Goal: Task Accomplishment & Management: Complete application form

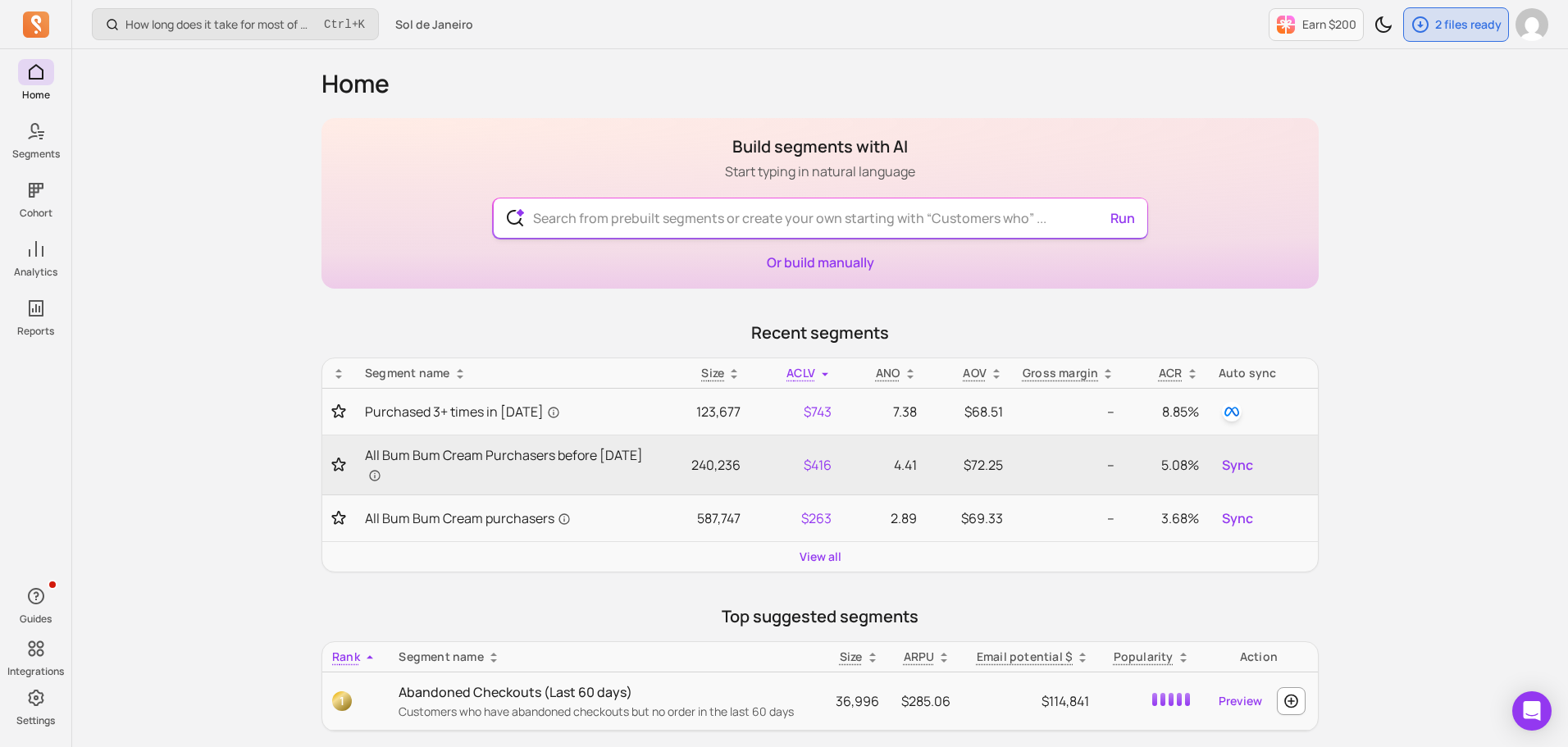
click at [636, 216] on input "text" at bounding box center [820, 218] width 601 height 40
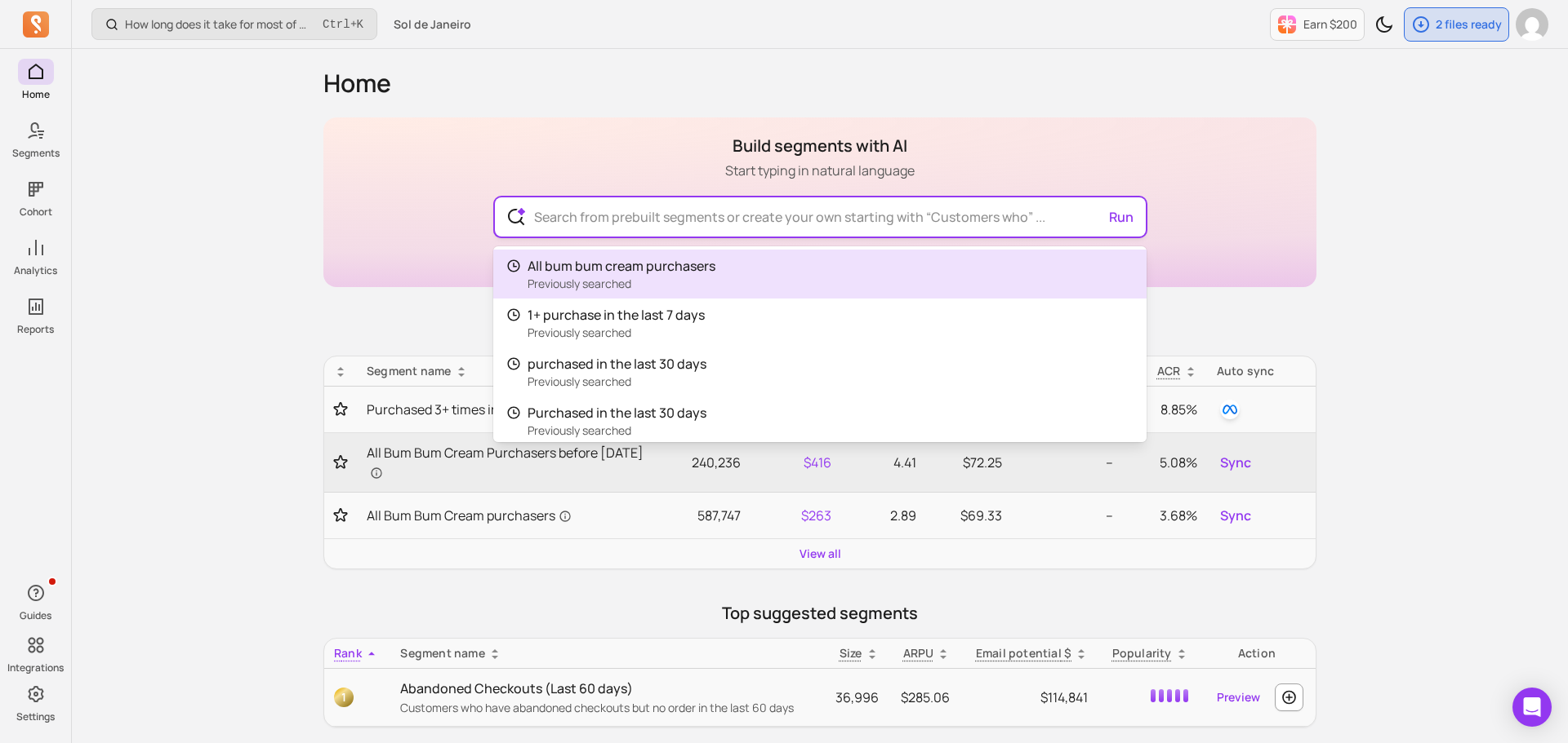
type input "&"
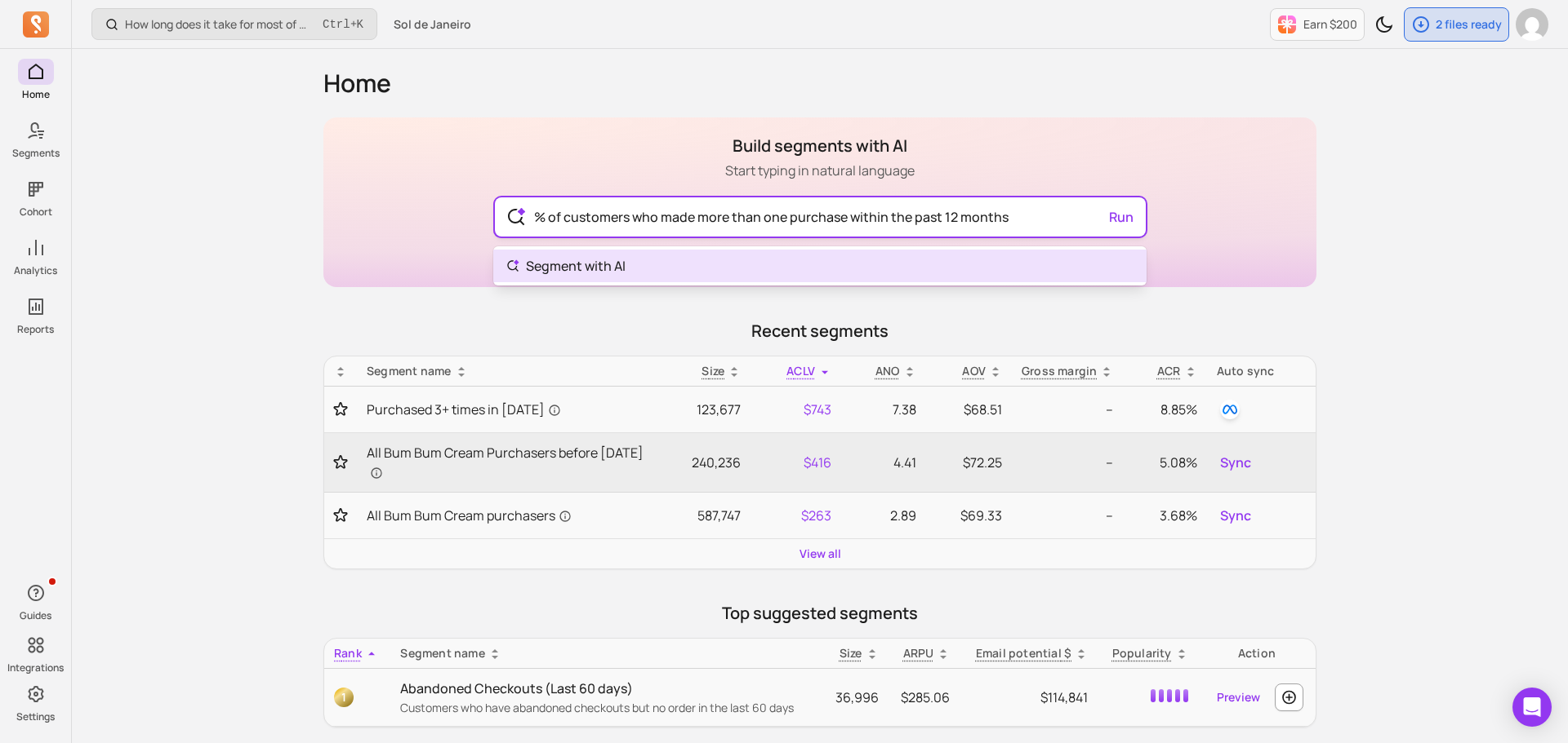
type input "% of customers who made more than one purchase within the past 12 months"
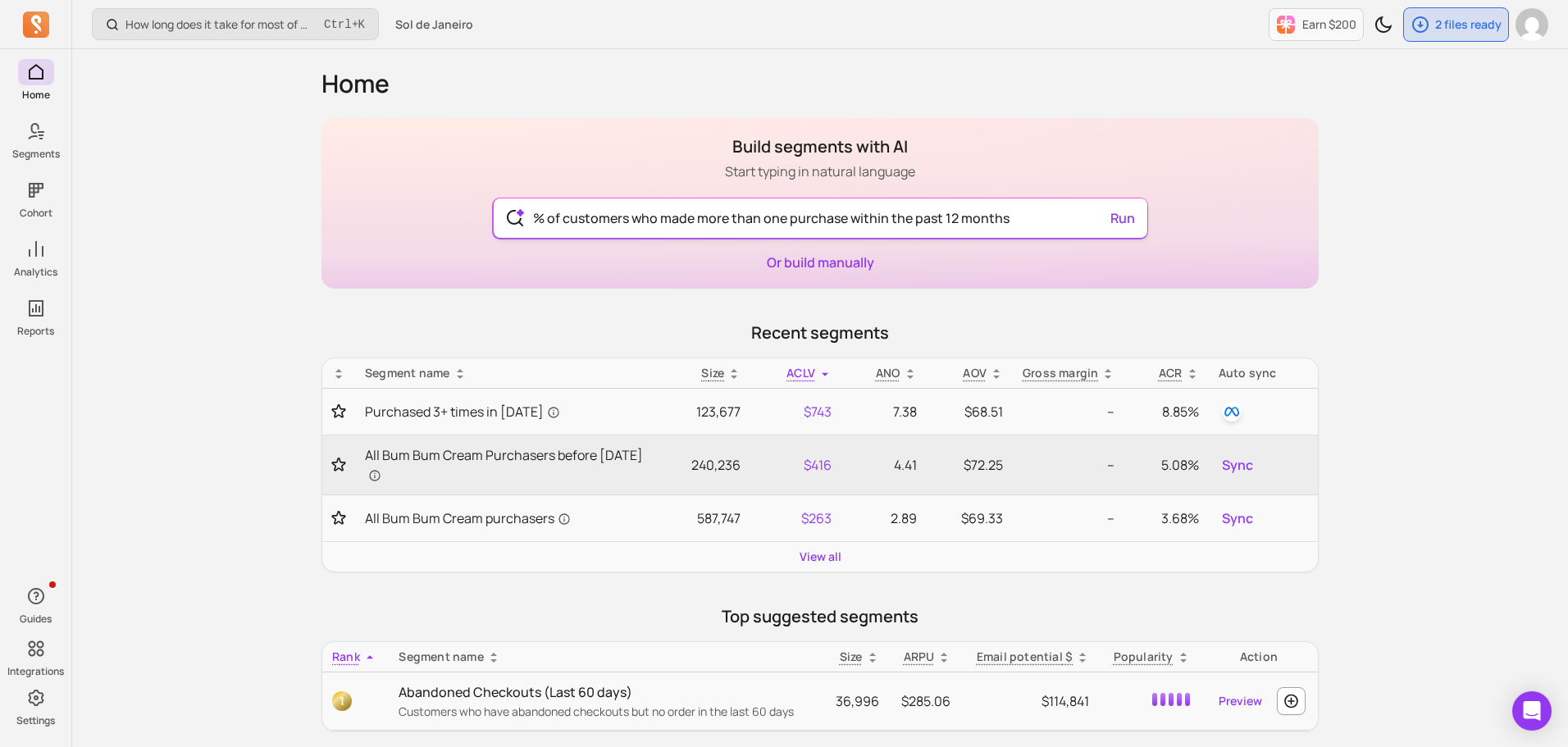
click at [1132, 218] on div "% of customers who made more than one purchase within the past 12 months Run" at bounding box center [820, 218] width 654 height 40
click at [1116, 223] on button "Run" at bounding box center [1123, 218] width 38 height 33
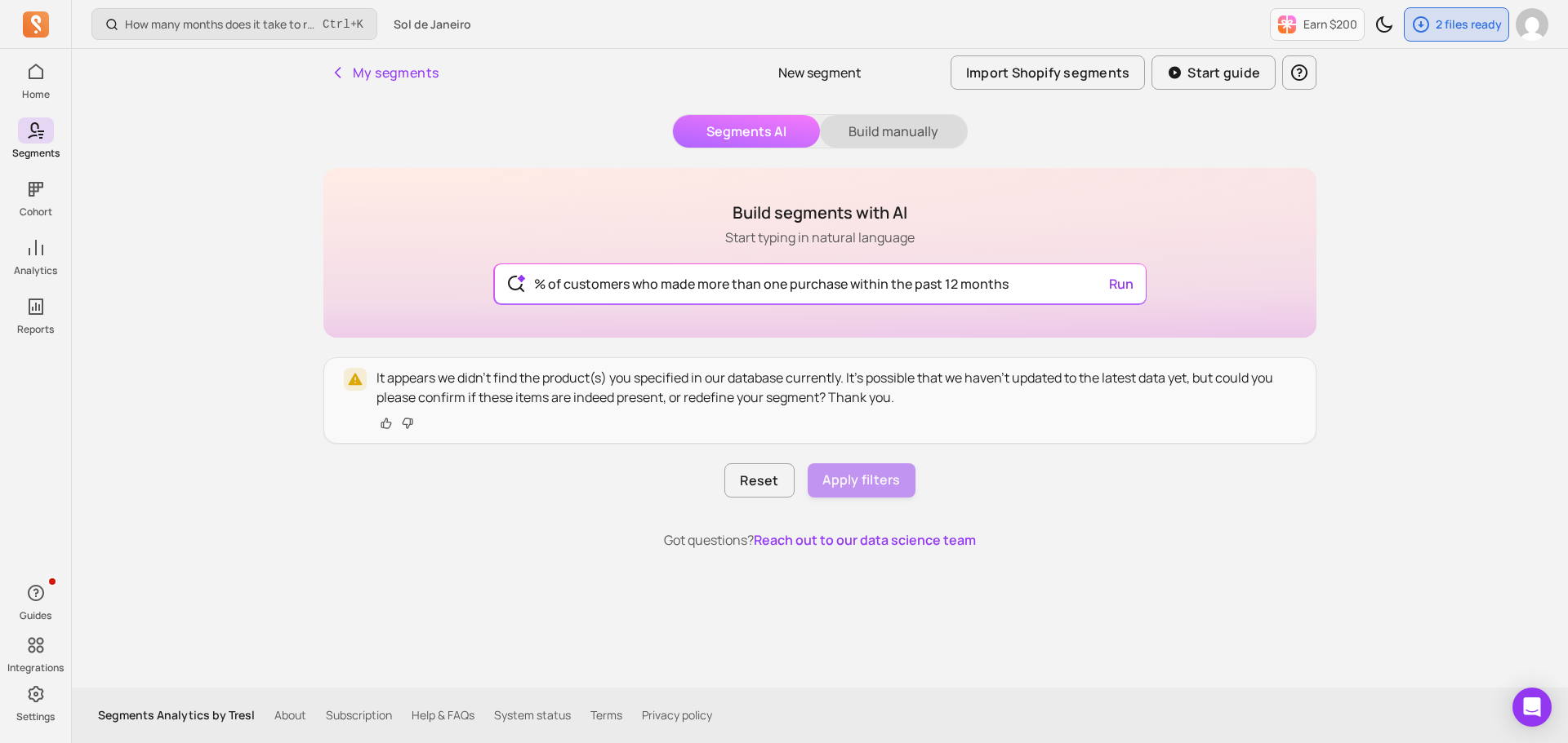
click at [887, 134] on button "Build manually" at bounding box center [893, 131] width 147 height 33
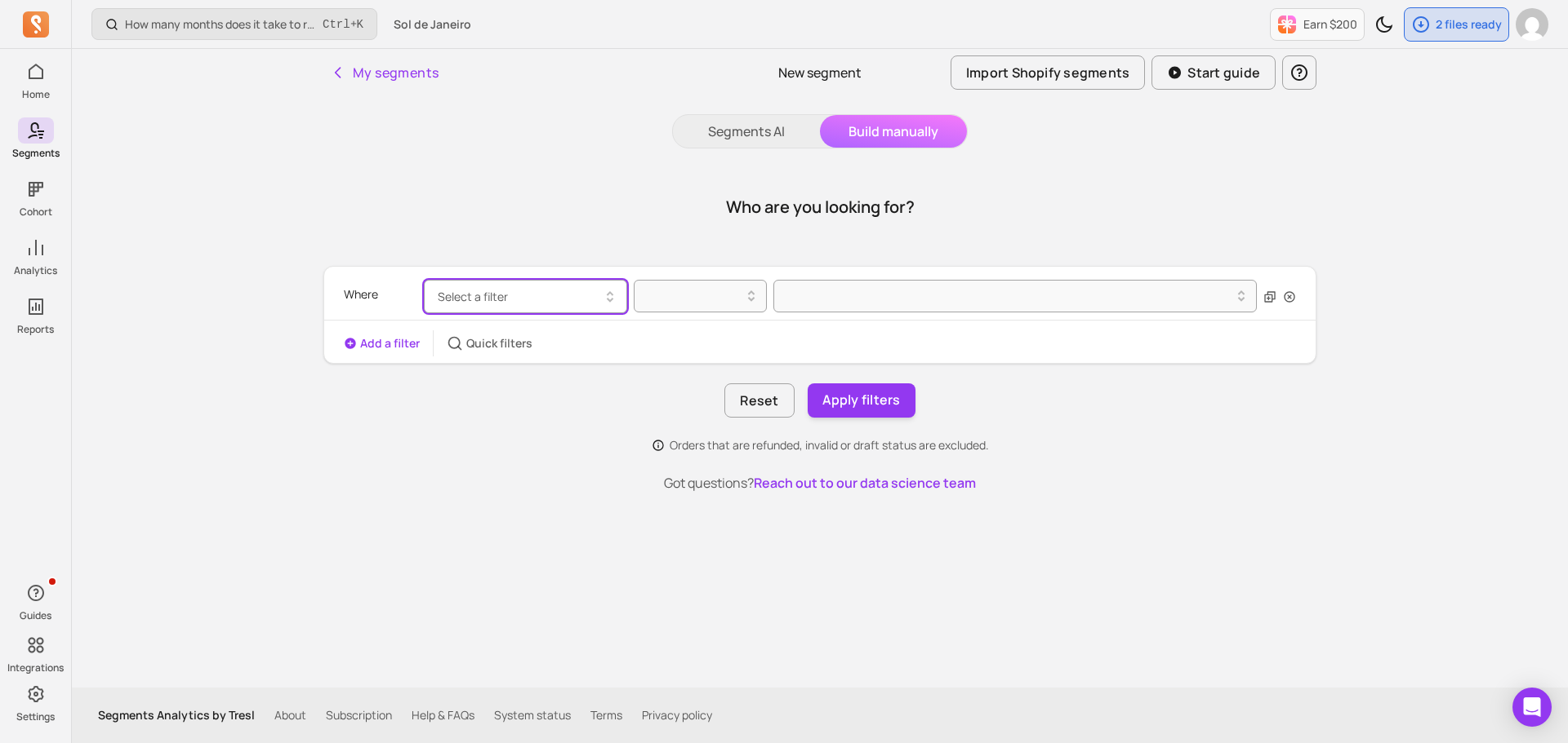
click at [549, 284] on button "Select a filter" at bounding box center [525, 297] width 203 height 34
click at [671, 284] on div at bounding box center [694, 296] width 115 height 26
click at [844, 298] on div at bounding box center [1015, 297] width 484 height 34
click at [688, 314] on div "Where Select a filter" at bounding box center [820, 296] width 952 height 47
click at [607, 290] on icon "button" at bounding box center [610, 297] width 20 height 20
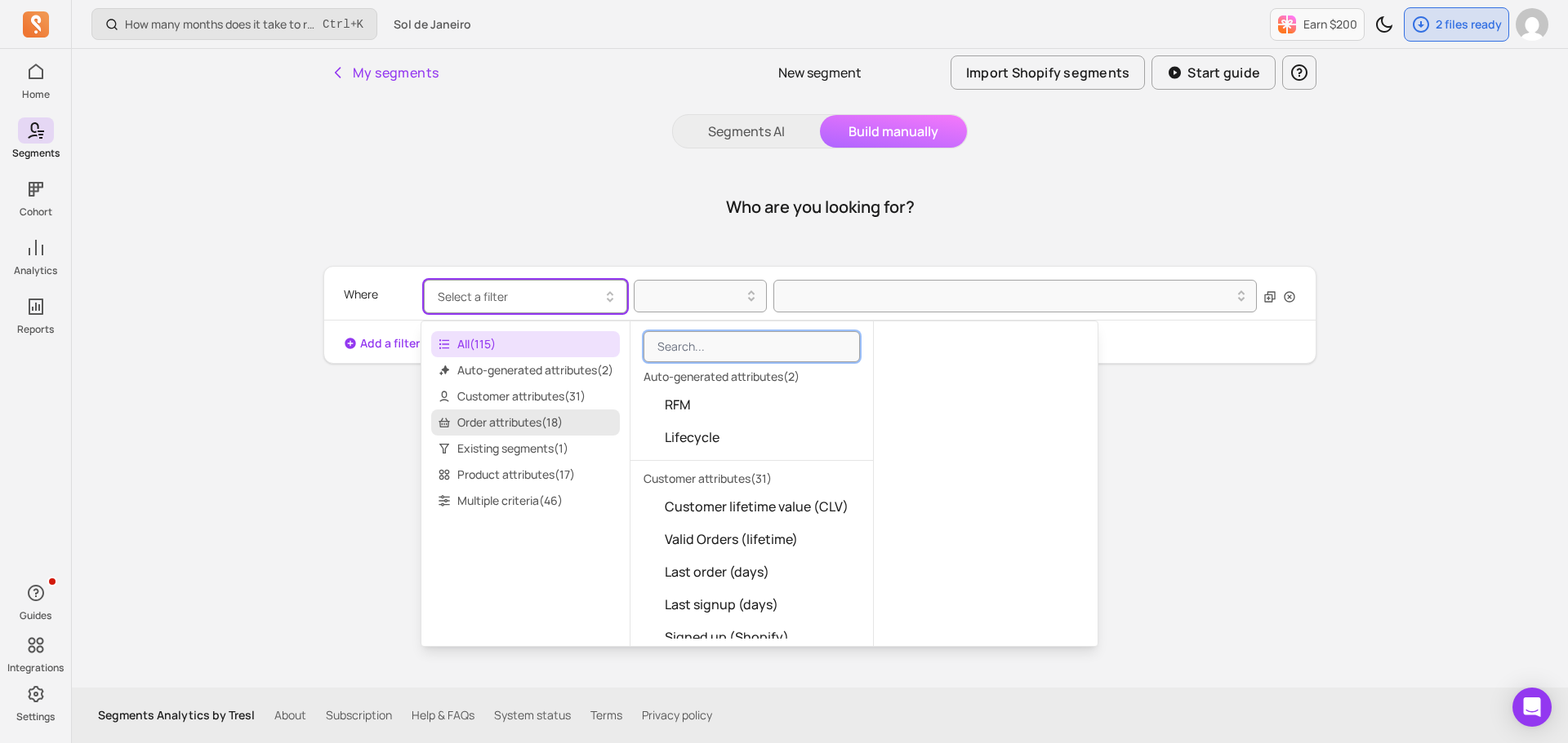
click at [544, 419] on span "Order attributes ( 18 )" at bounding box center [525, 423] width 188 height 26
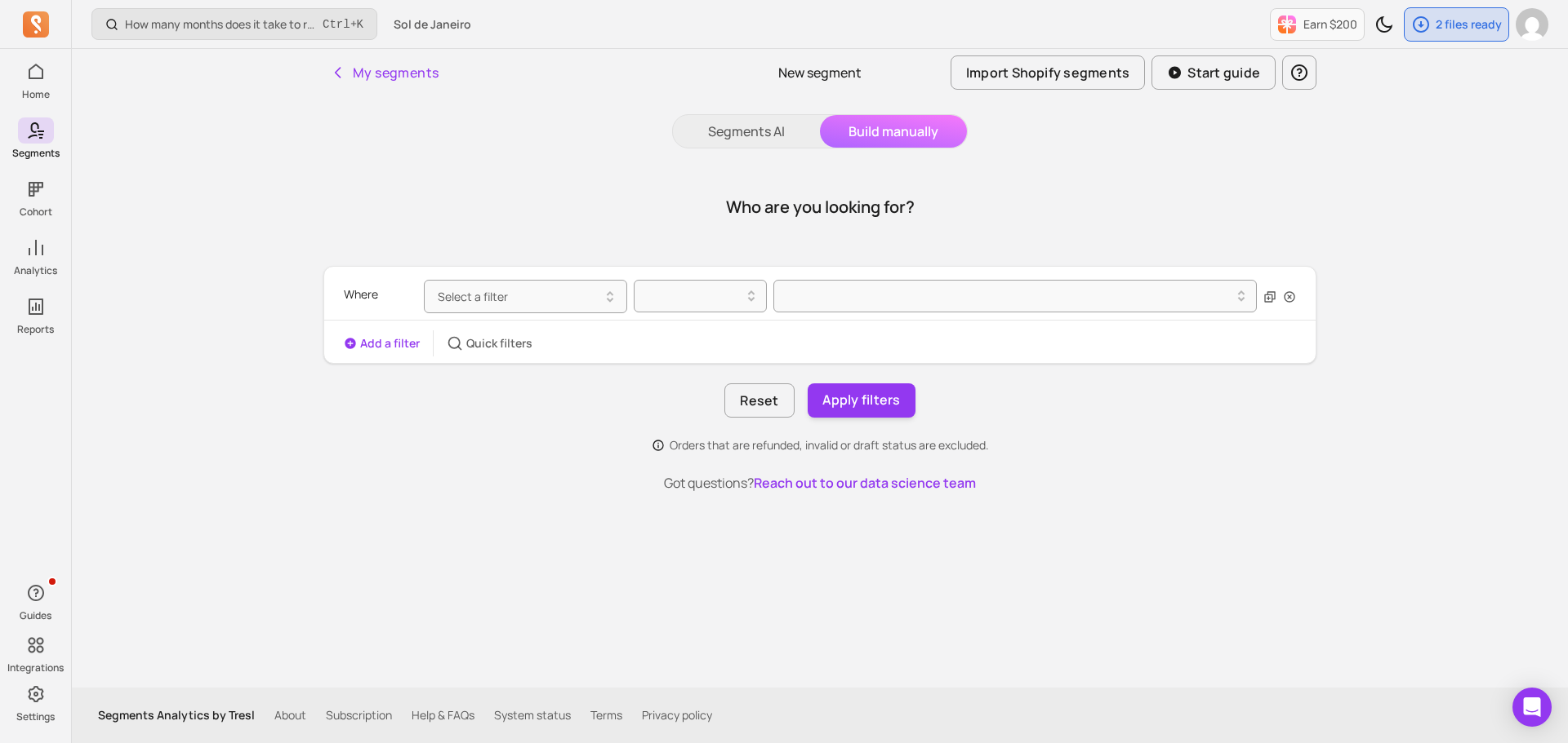
click at [1189, 483] on p "Got questions? Reach out to our data science team" at bounding box center [820, 483] width 993 height 20
click at [740, 122] on button "Segments AI" at bounding box center [746, 131] width 147 height 33
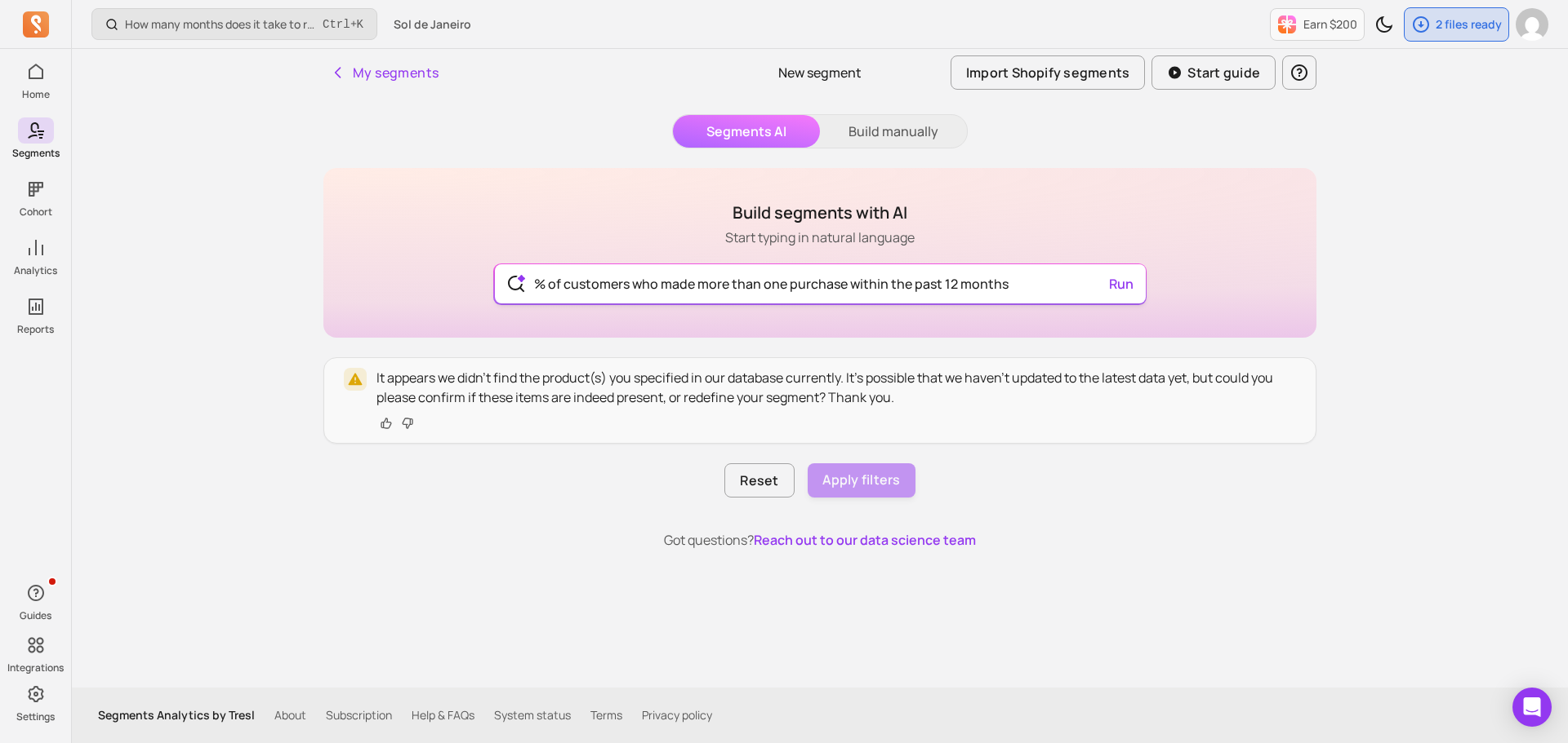
type input "% of customers who made more than one purchase within the past 12 months"
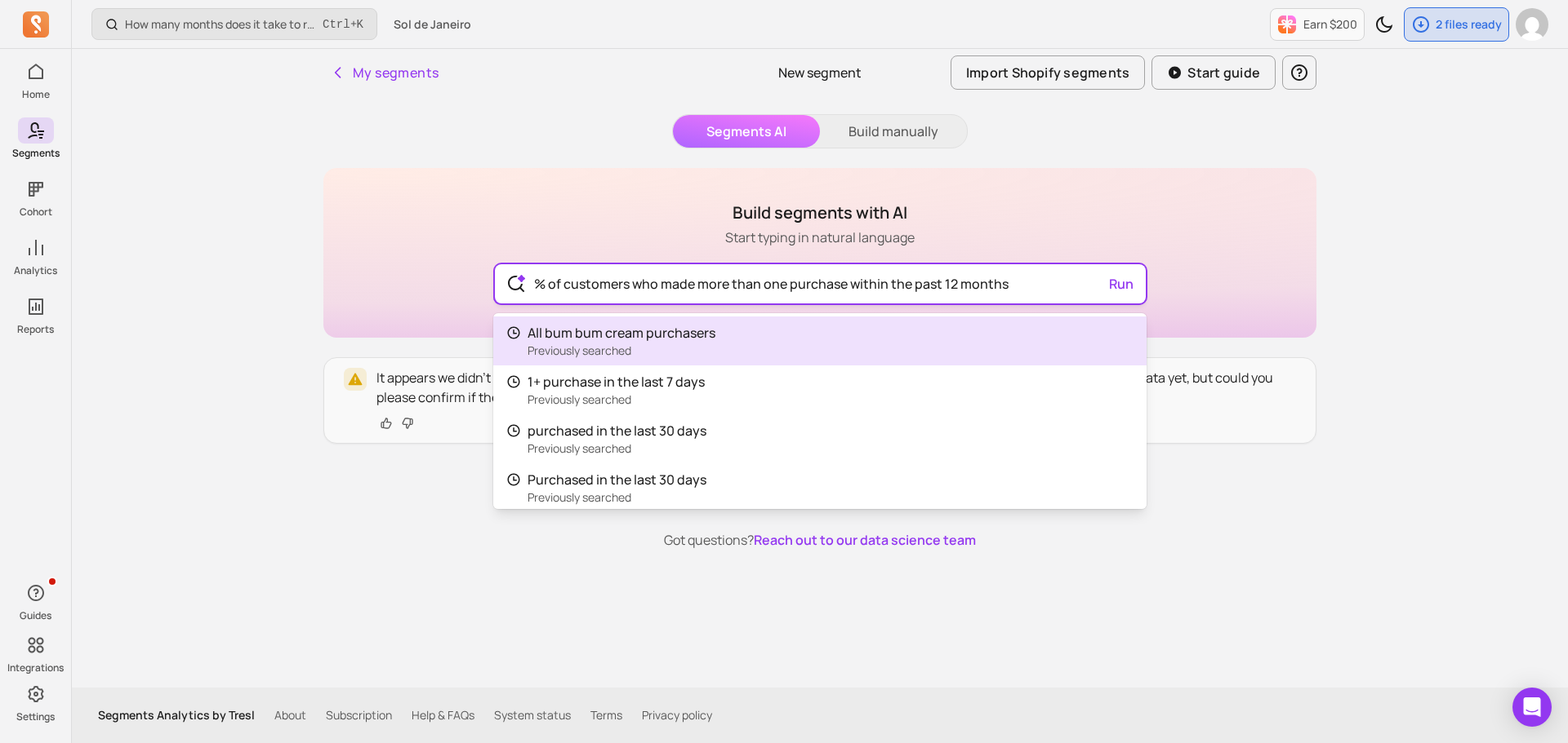
click at [682, 284] on input "% of customers who made more than one purchase within the past 12 months" at bounding box center [821, 284] width 599 height 40
click at [371, 84] on div "My segments New segment Import Shopify segments Start guide Segments AI Build m…" at bounding box center [820, 368] width 1045 height 639
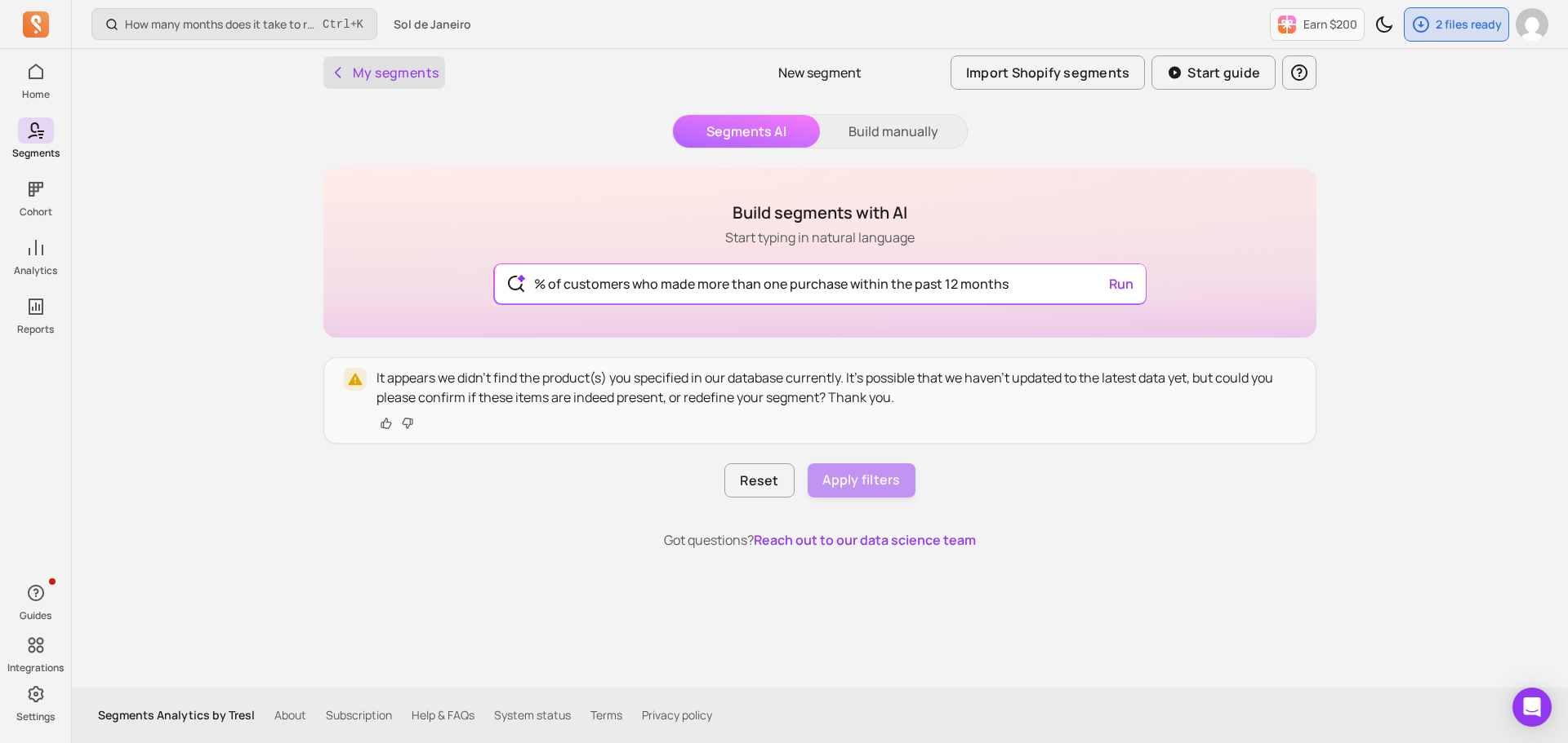
click at [371, 77] on button "My segments" at bounding box center [384, 72] width 122 height 33
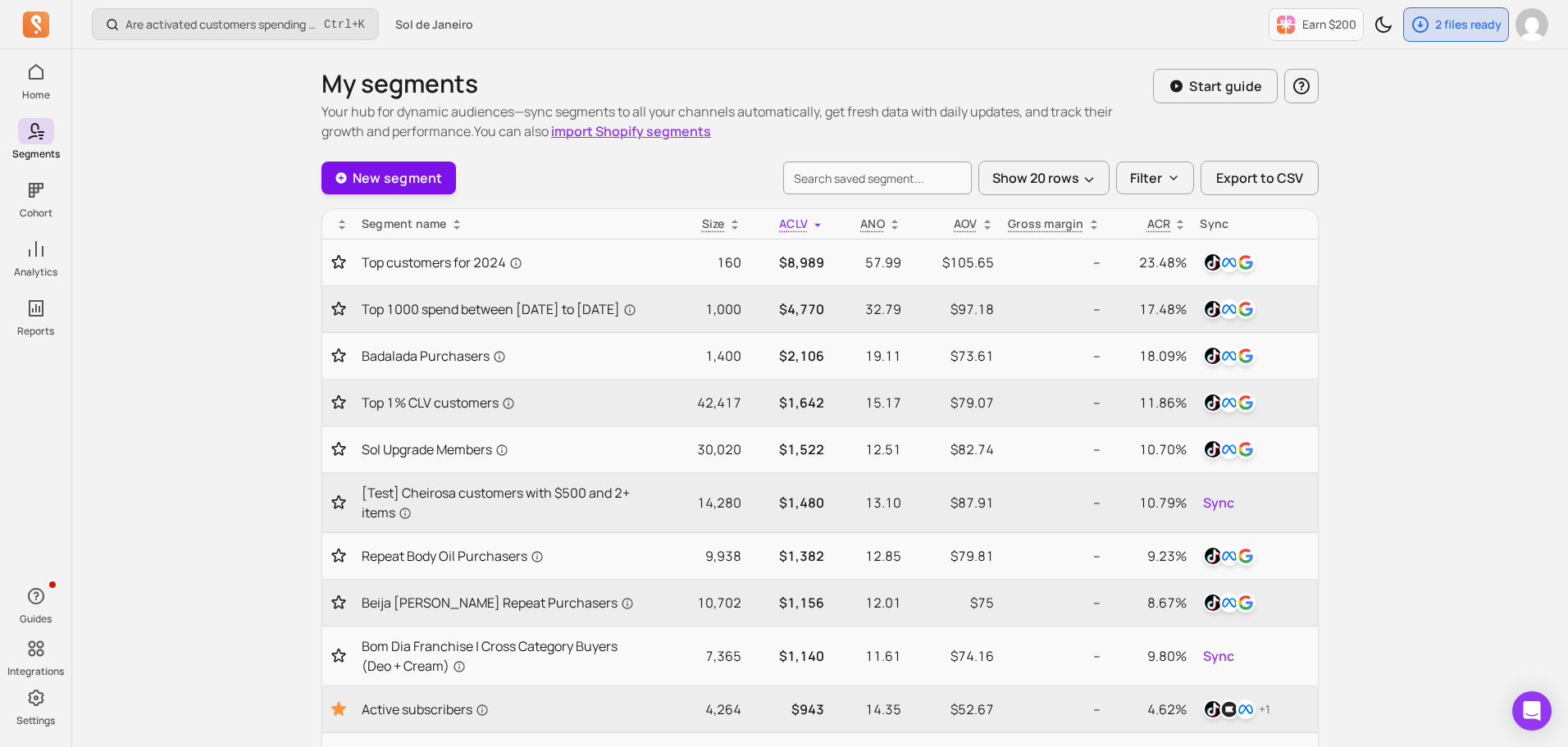
click at [421, 169] on link "New segment" at bounding box center [388, 177] width 134 height 33
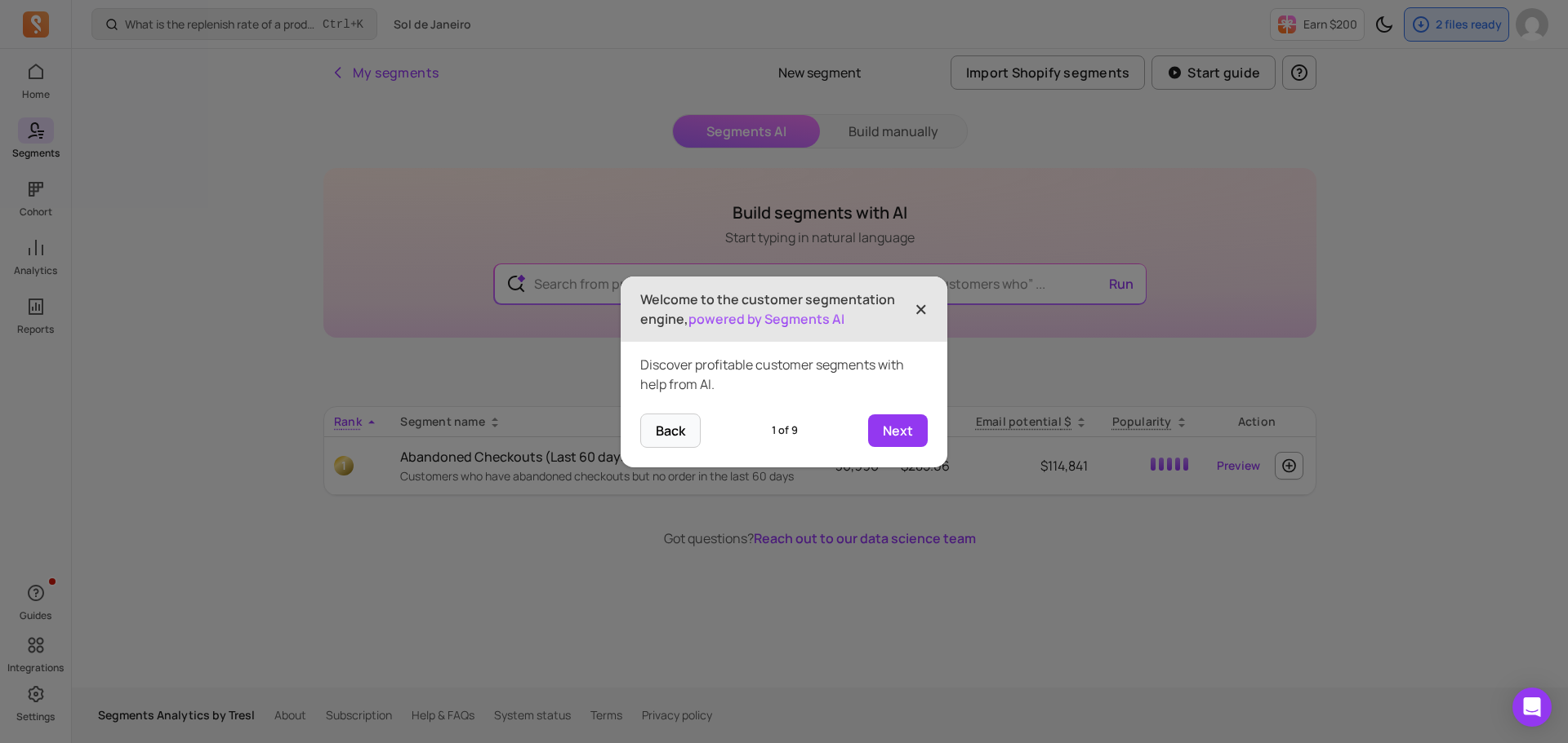
click at [917, 298] on span "×" at bounding box center [921, 309] width 13 height 36
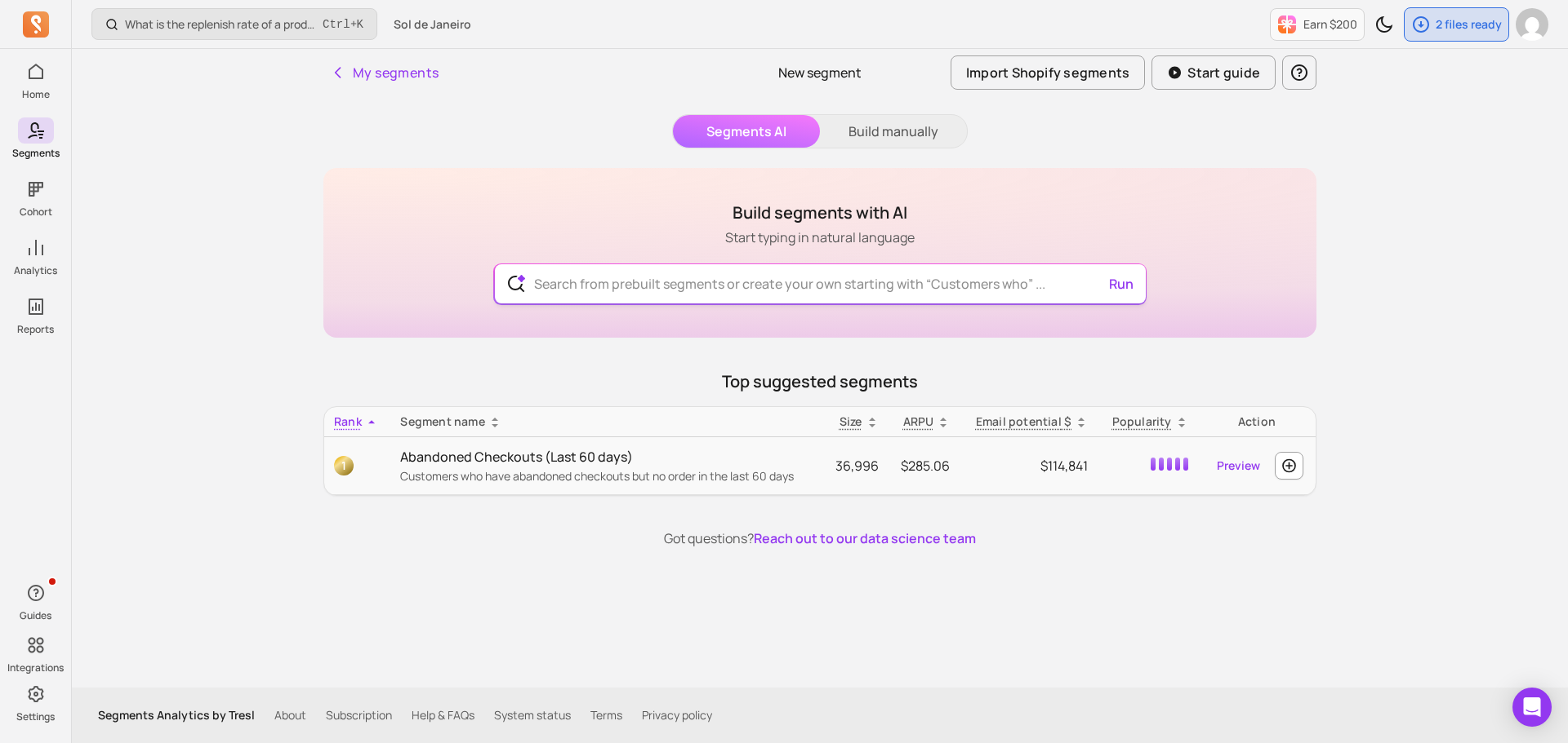
click at [915, 289] on input "text" at bounding box center [821, 284] width 599 height 40
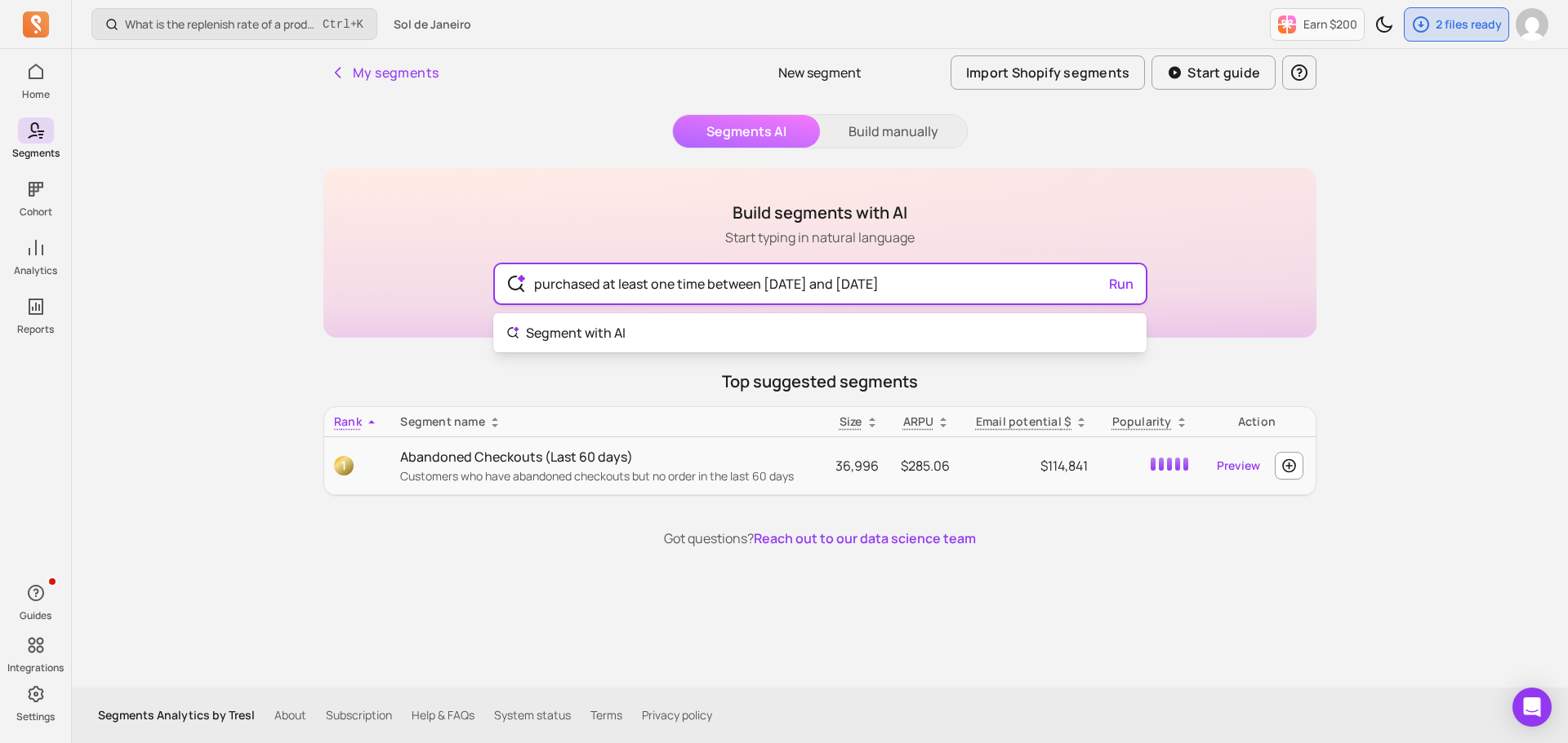
type input "purchased at least one time between [DATE] and [DATE]"
click at [1124, 287] on div "purchased at least one time between [DATE] and [DATE] Run" at bounding box center [820, 284] width 651 height 40
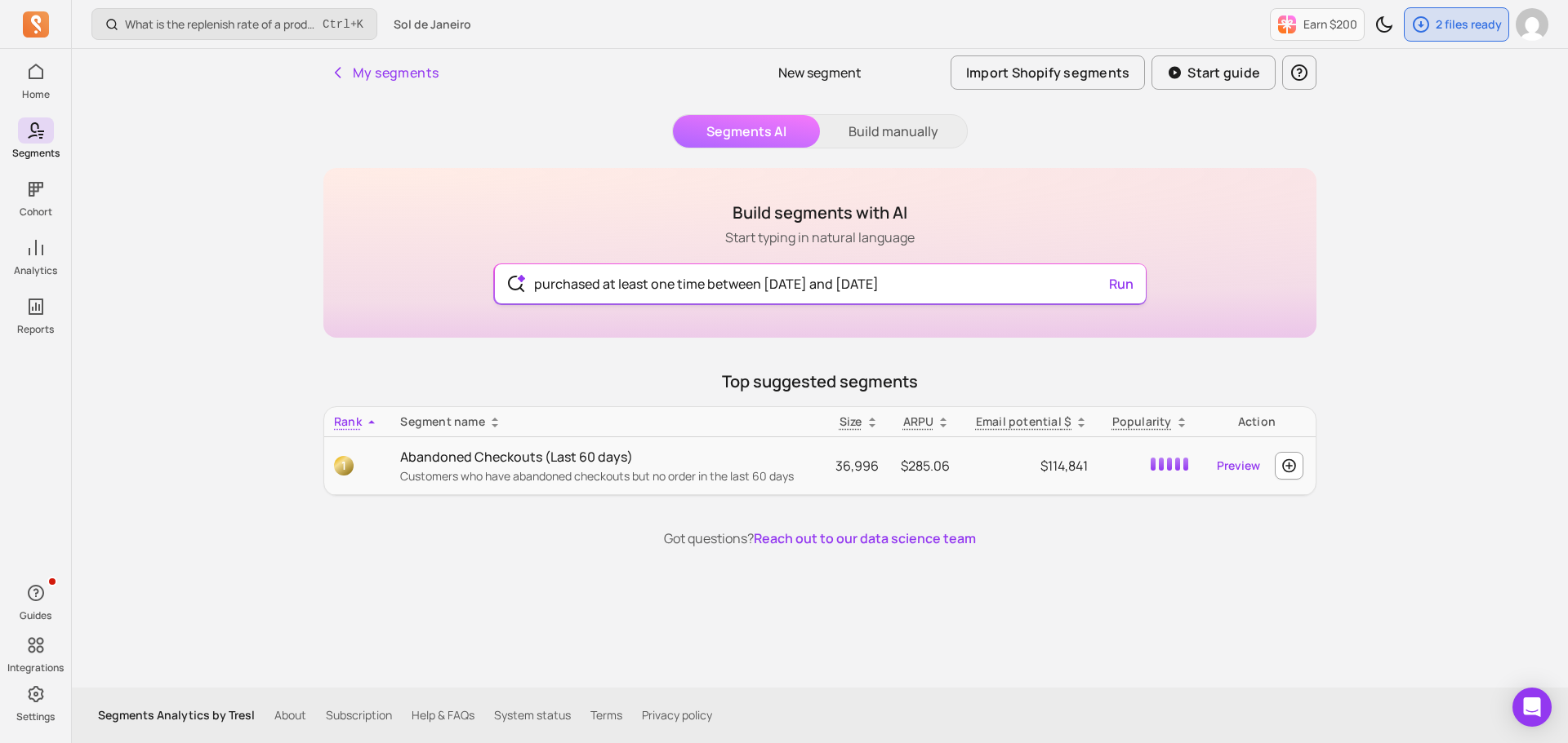
click at [1124, 287] on button "Run" at bounding box center [1121, 283] width 38 height 33
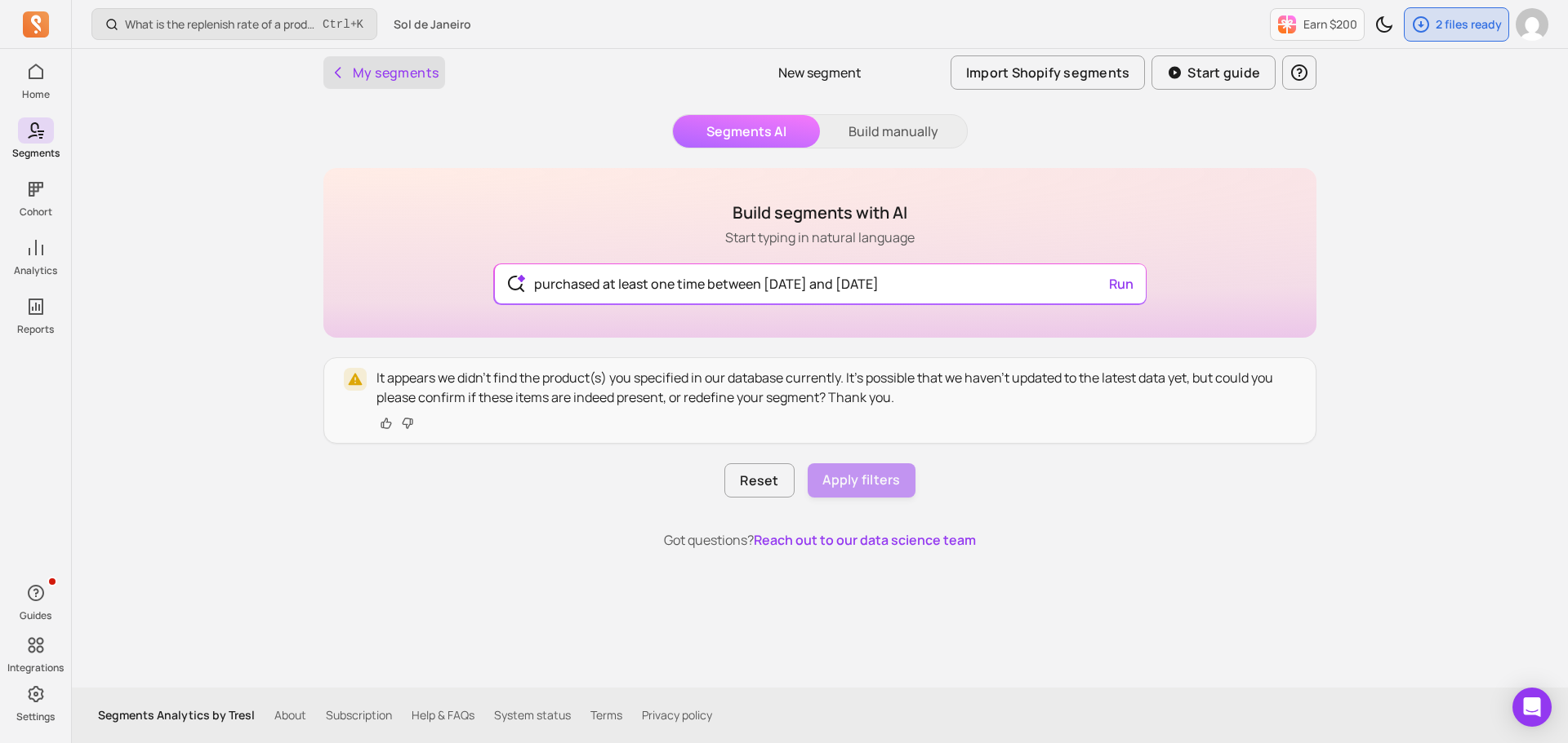
click at [414, 66] on button "My segments" at bounding box center [384, 72] width 122 height 33
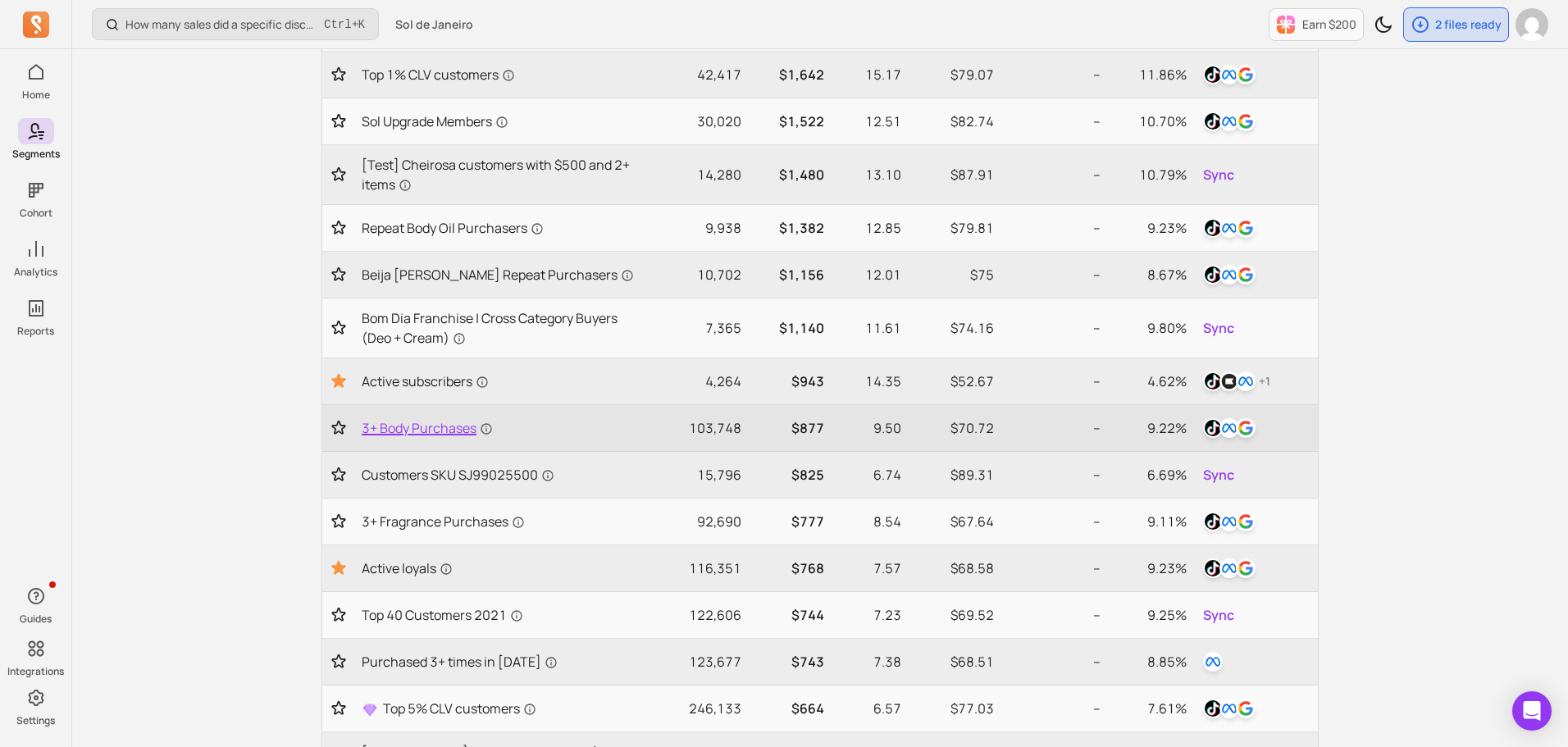
scroll to position [410, 0]
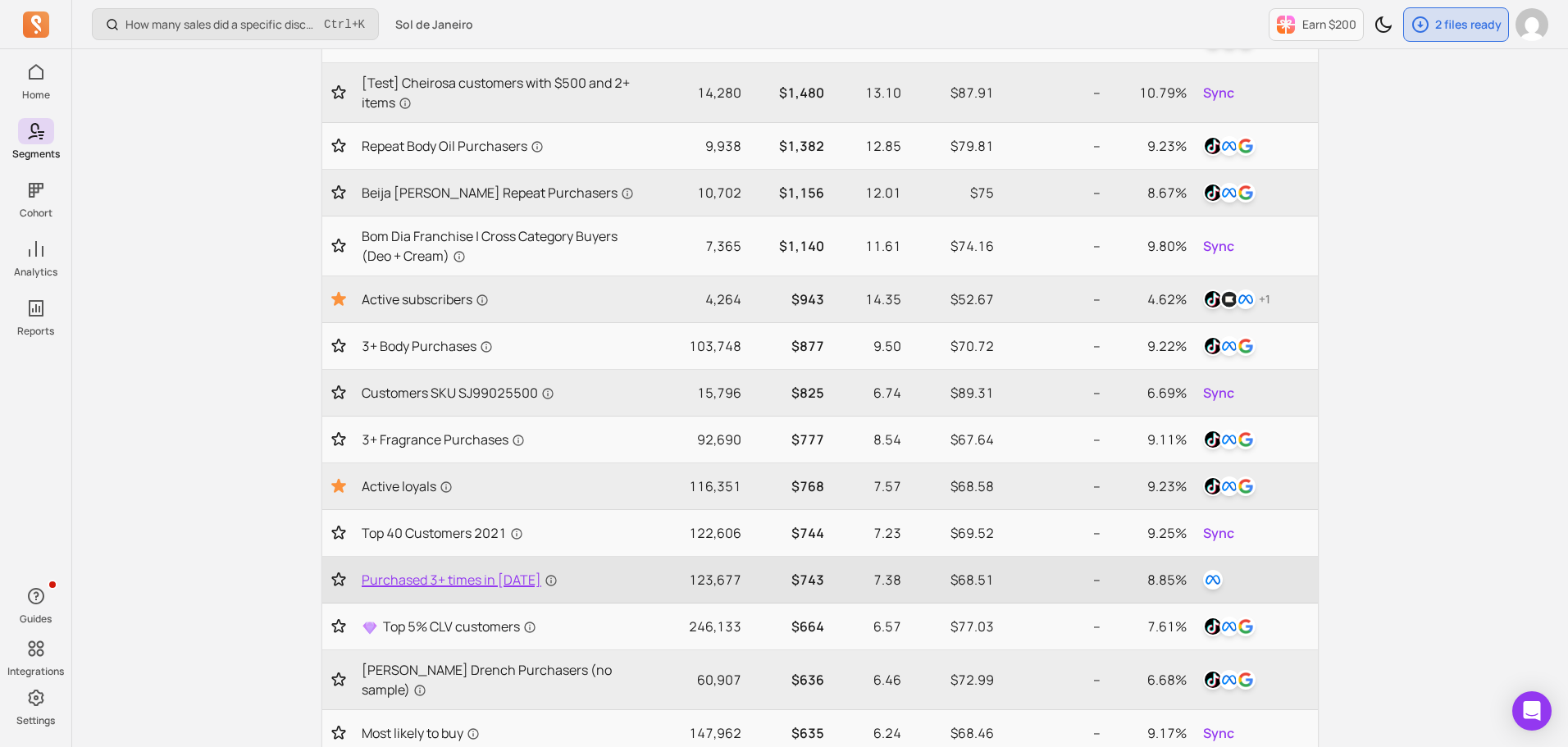
click at [510, 590] on span "Purchased 3+ times in [DATE]" at bounding box center [459, 580] width 196 height 20
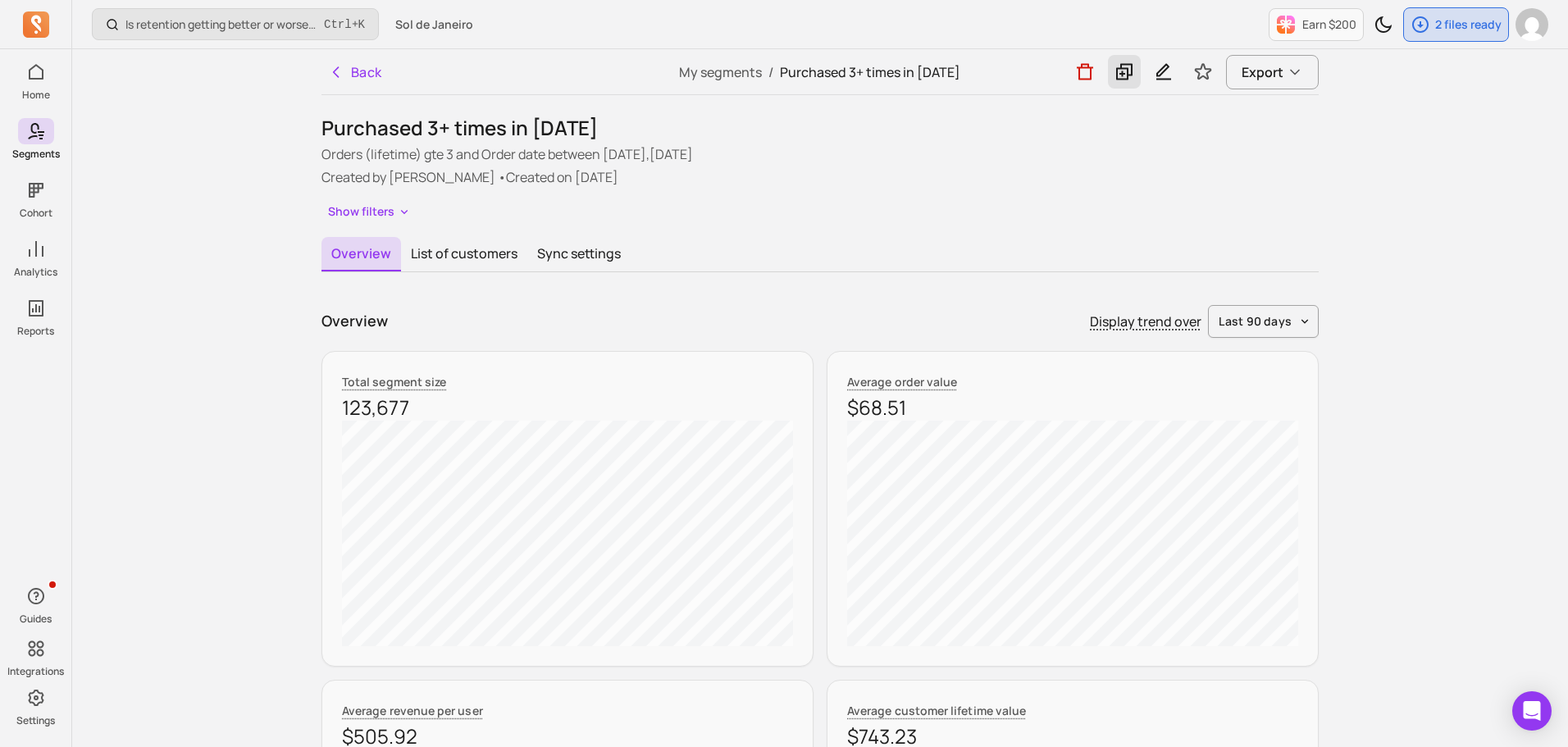
click at [1126, 77] on icon at bounding box center [1124, 72] width 20 height 21
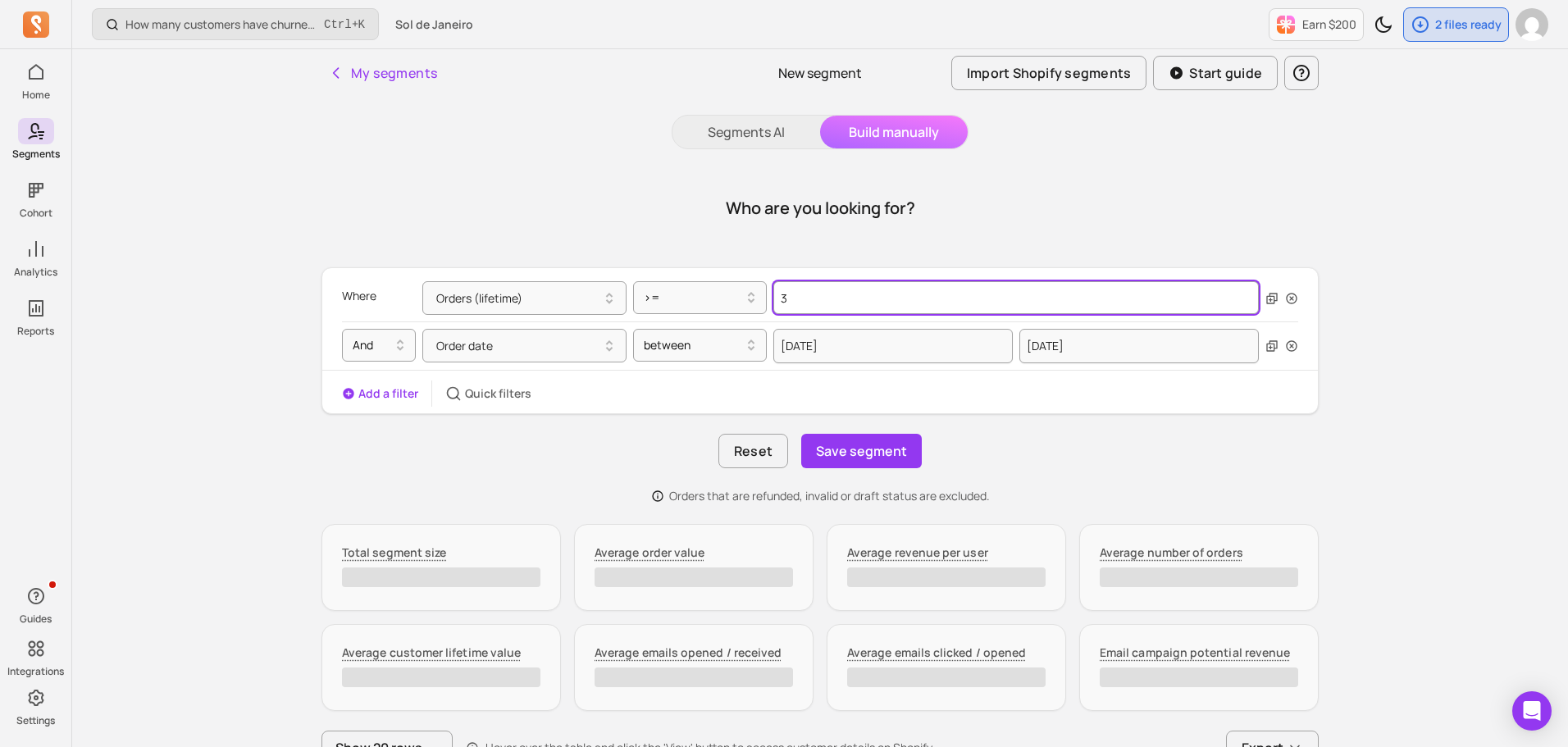
drag, startPoint x: 793, startPoint y: 299, endPoint x: 782, endPoint y: 295, distance: 11.7
click at [782, 295] on input "3" at bounding box center [1016, 298] width 486 height 33
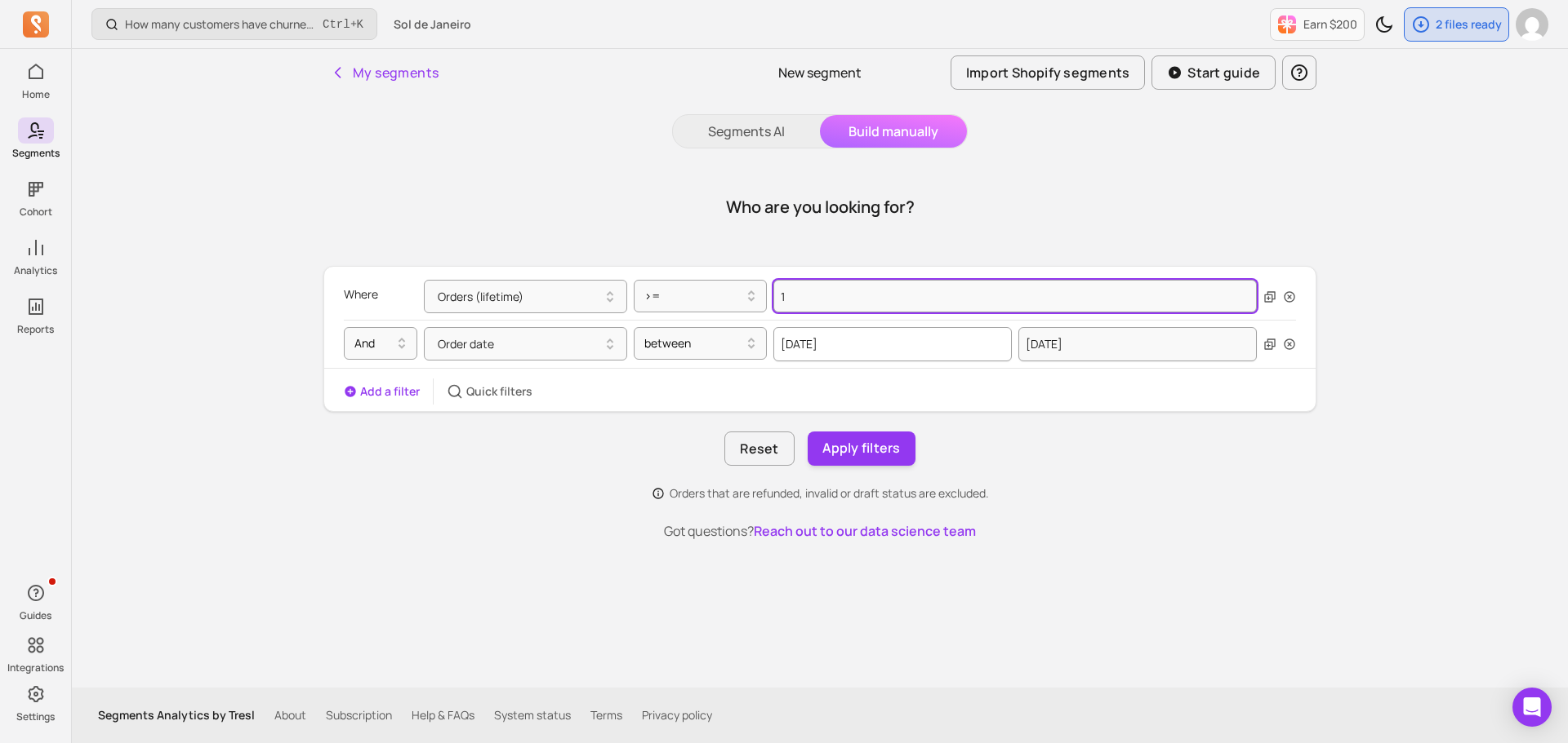
type input "1"
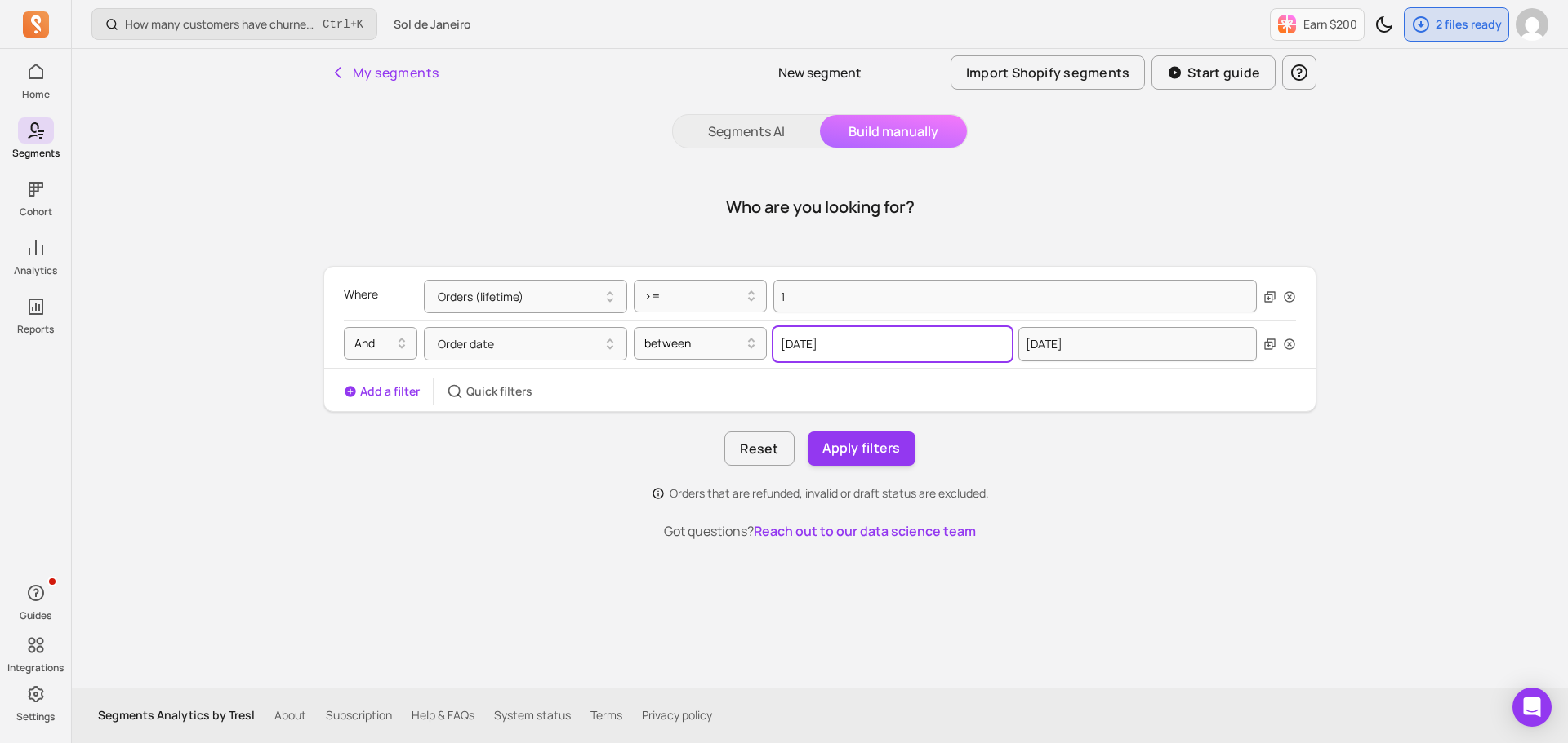
click at [827, 345] on input "[DATE]" at bounding box center [892, 344] width 239 height 35
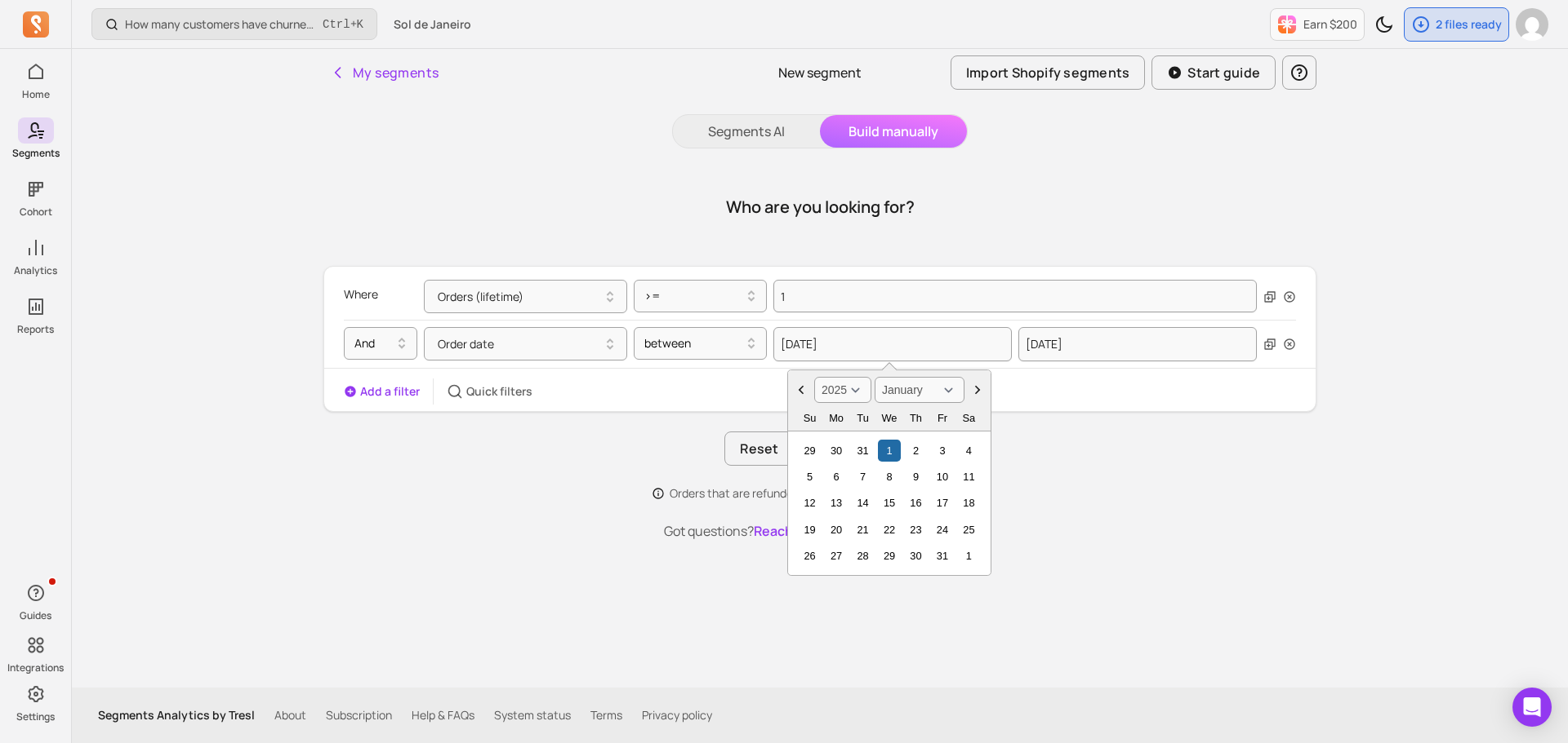
click at [857, 388] on select "2000 2001 2002 2003 2004 2005 2006 2007 2008 2009 2010 2011 2012 2013 2014 2015…" at bounding box center [842, 390] width 57 height 26
select select "2024"
click at [814, 377] on select "2000 2001 2002 2003 2004 2005 2006 2007 2008 2009 2010 2011 2012 2013 2014 2015…" at bounding box center [842, 390] width 57 height 26
click at [909, 395] on select "January February March April May June July August September October November De…" at bounding box center [919, 390] width 90 height 26
select select "September"
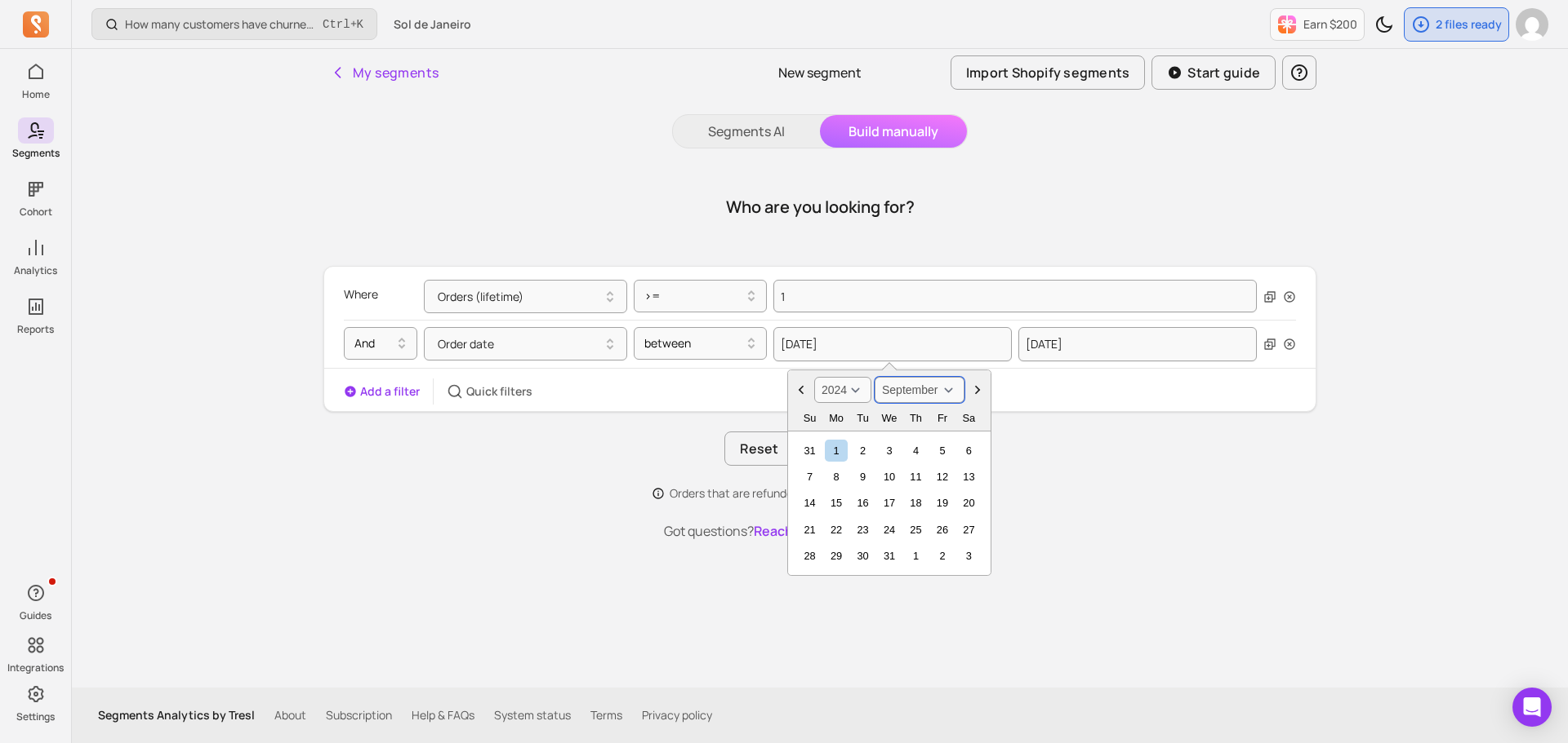
click at [874, 377] on select "January February March April May June July August September October November De…" at bounding box center [919, 390] width 90 height 26
click at [812, 529] on div "22" at bounding box center [810, 530] width 22 height 22
type input "[DATE]"
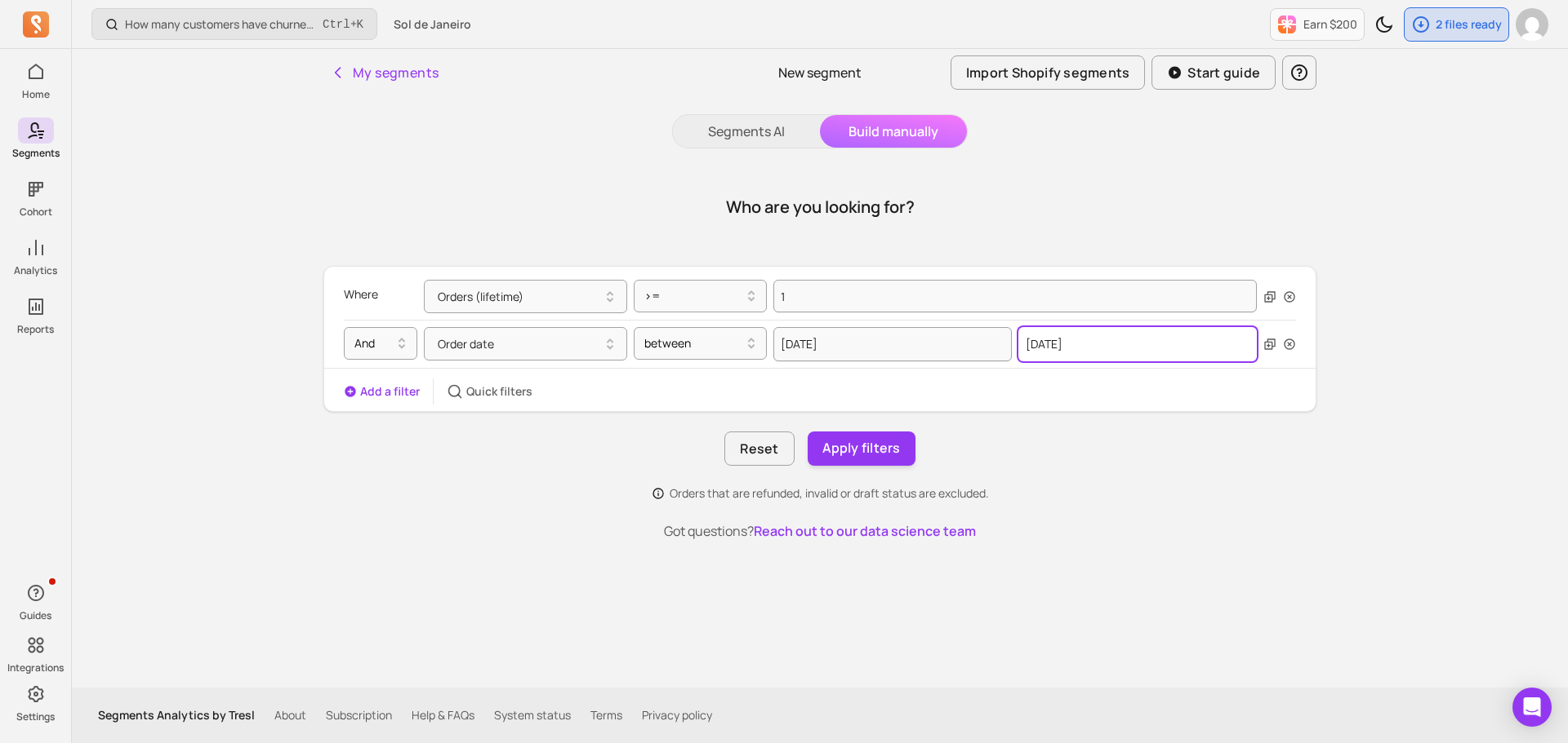
select select "2025"
select select "September"
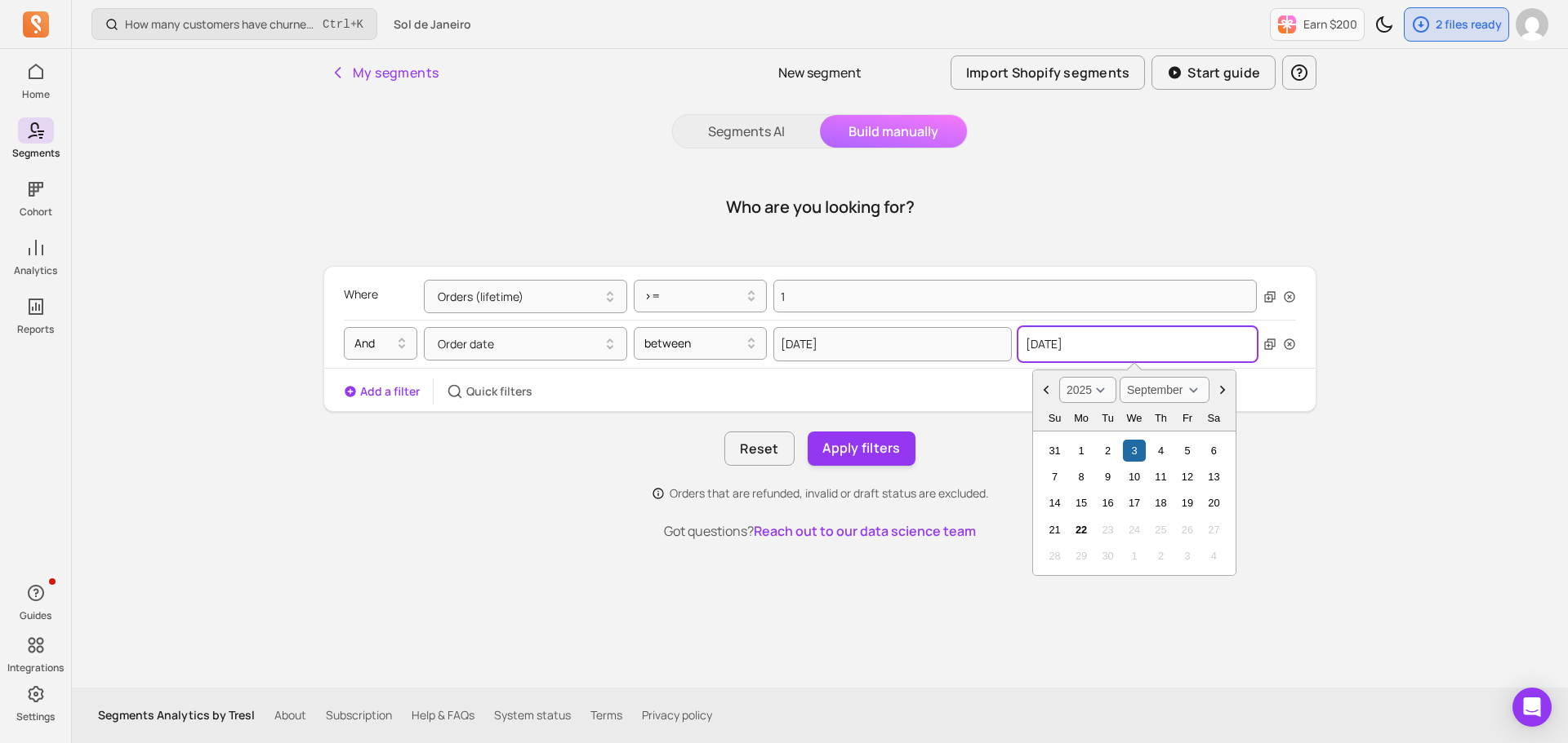
click at [1124, 358] on input "[DATE]" at bounding box center [1137, 344] width 239 height 35
click at [1078, 531] on div "22" at bounding box center [1080, 530] width 22 height 22
type input "[DATE]"
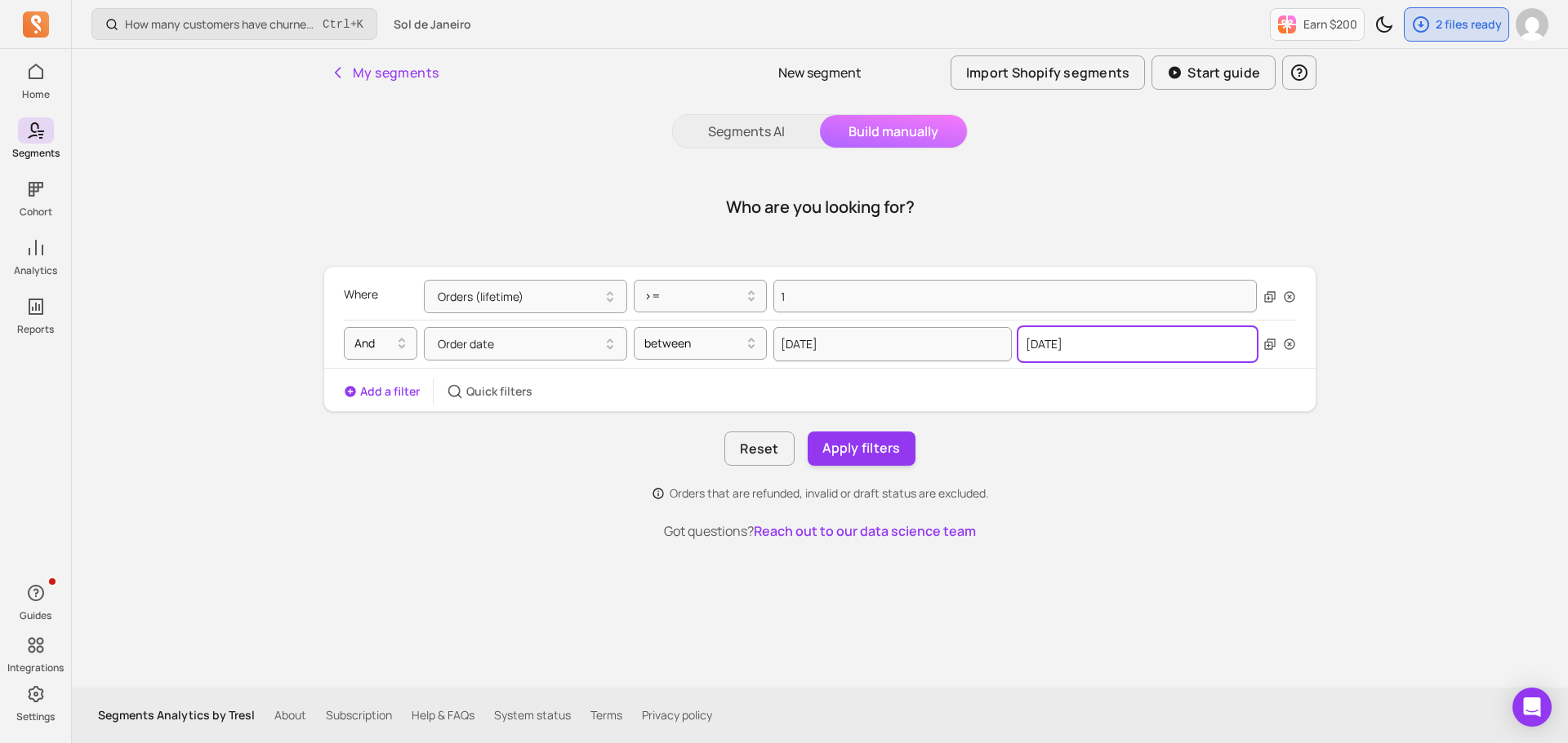
click at [1088, 350] on input "[DATE]" at bounding box center [1137, 344] width 239 height 35
select select "2025"
select select "September"
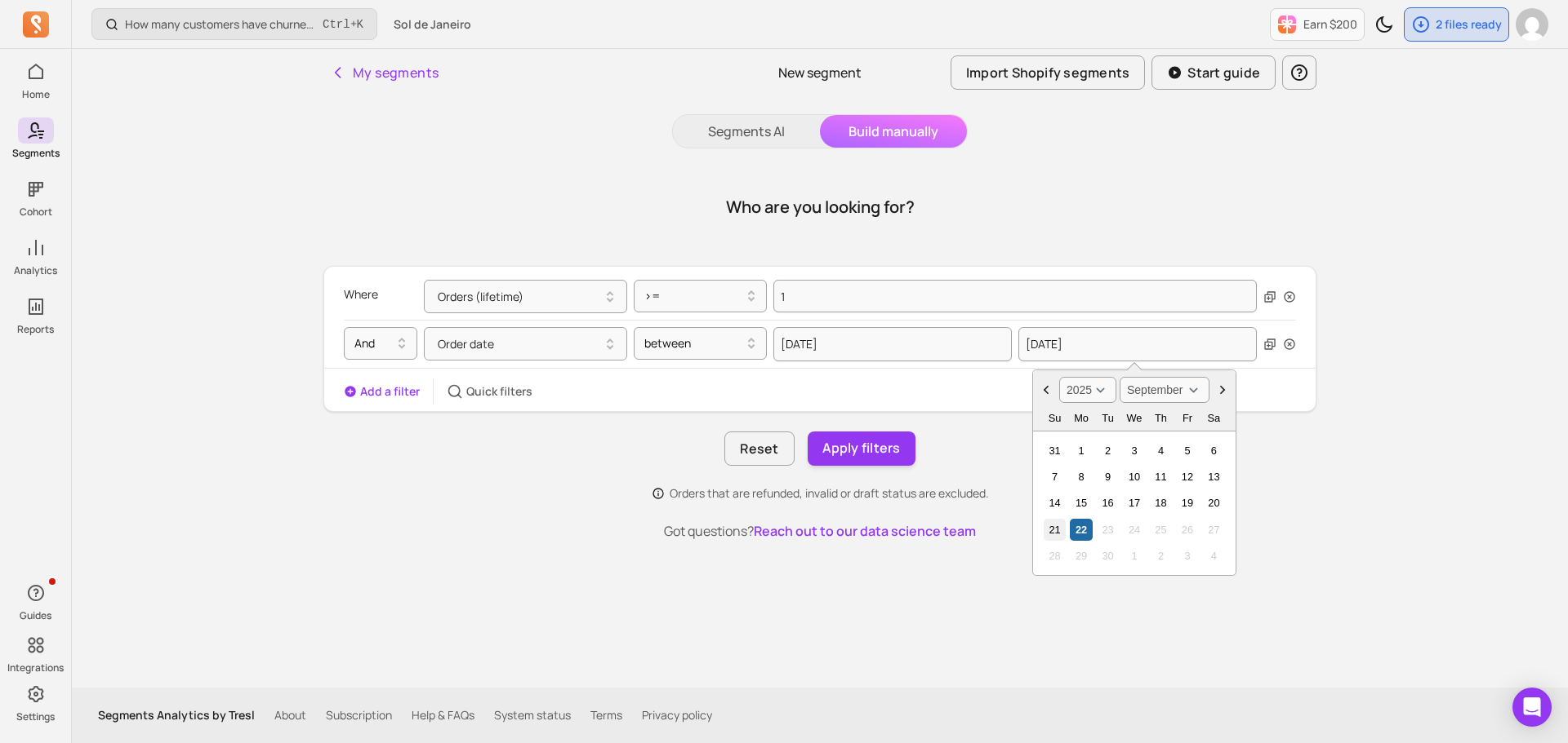
click at [1048, 527] on div "21" at bounding box center [1055, 530] width 22 height 22
type input "[DATE]"
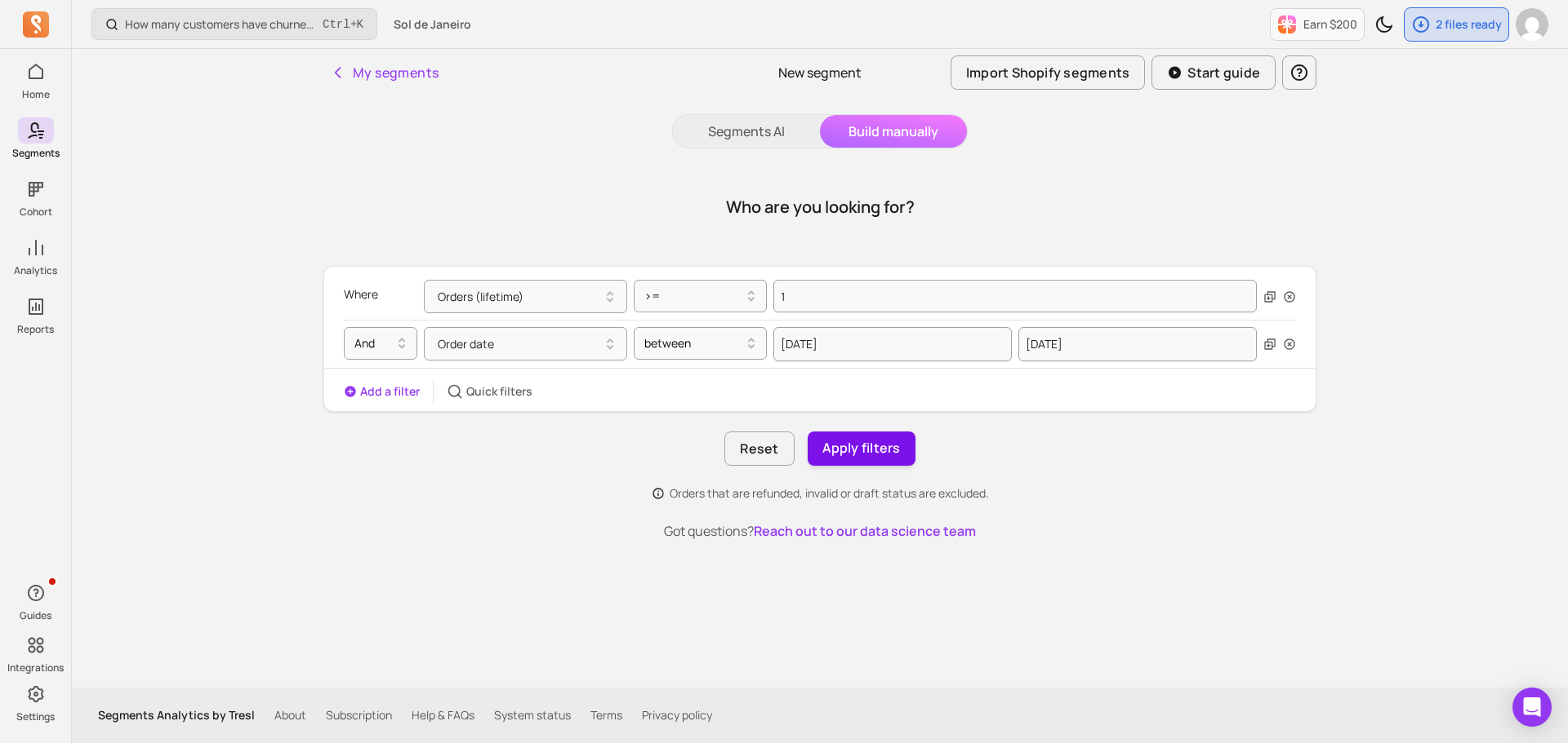
click at [854, 450] on button "Apply filters" at bounding box center [861, 449] width 108 height 35
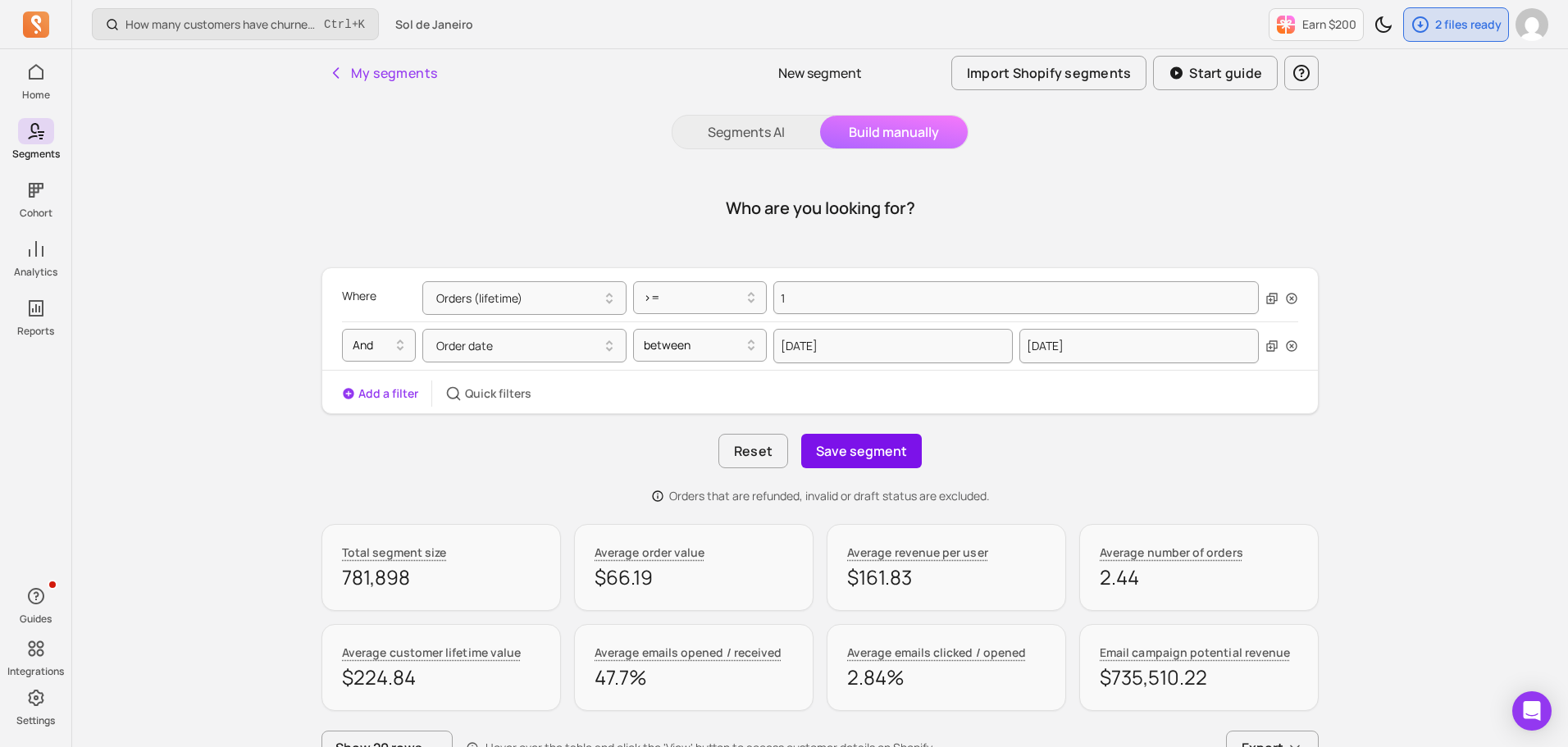
click at [886, 459] on button "Save segment" at bounding box center [861, 451] width 120 height 35
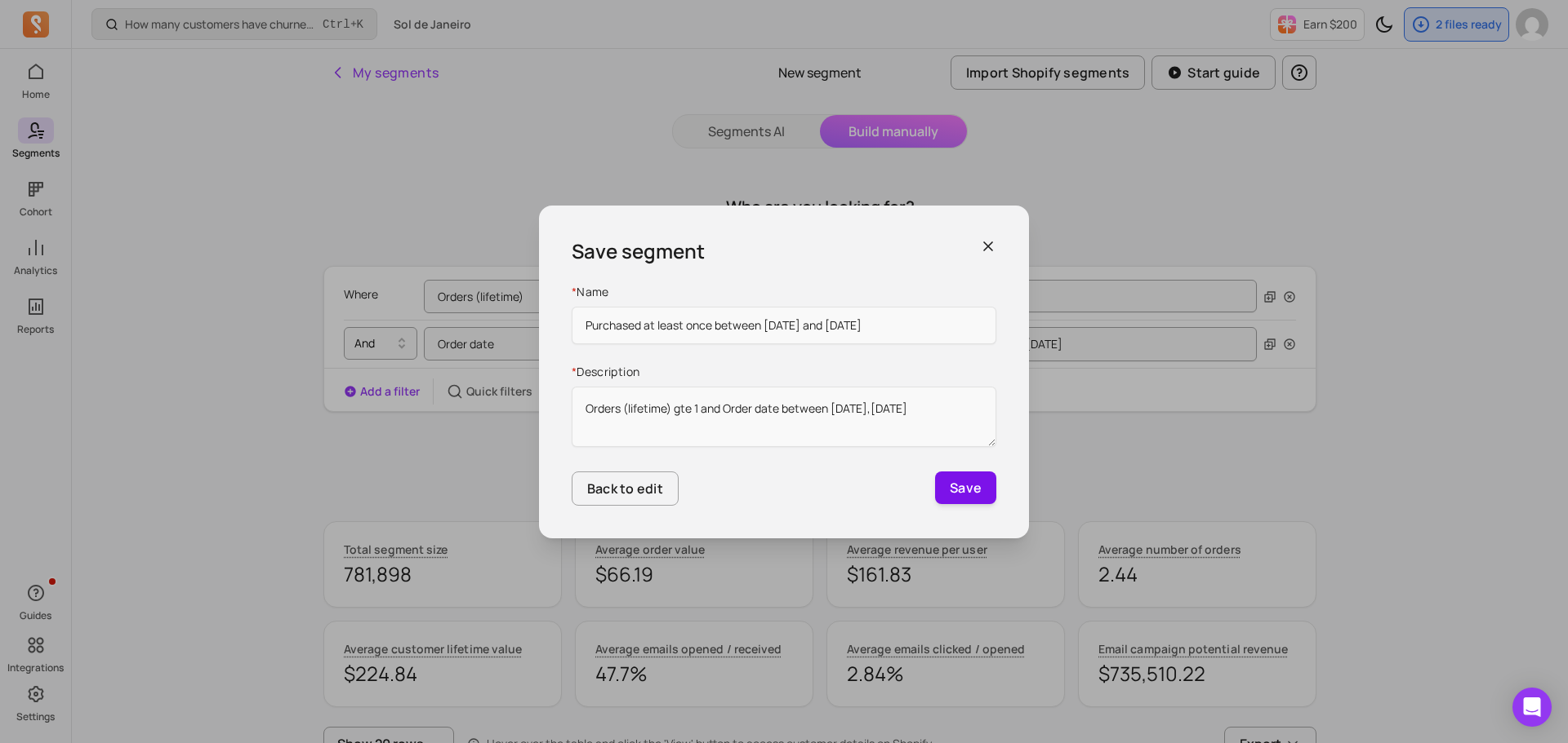
type input "Purchased at least once between [DATE] and [DATE]"
click at [966, 486] on button "Save" at bounding box center [965, 487] width 61 height 33
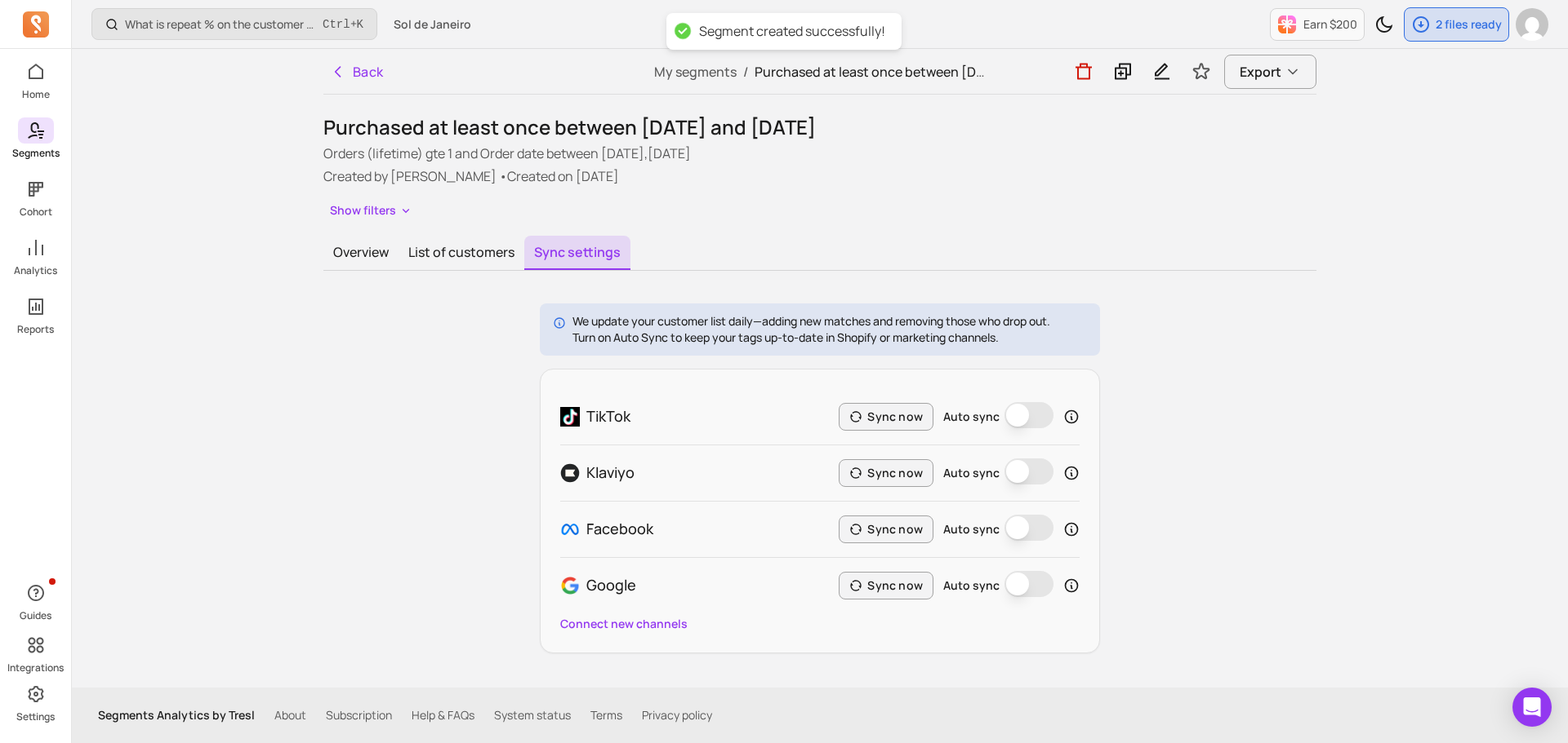
click at [49, 130] on span at bounding box center [36, 131] width 36 height 26
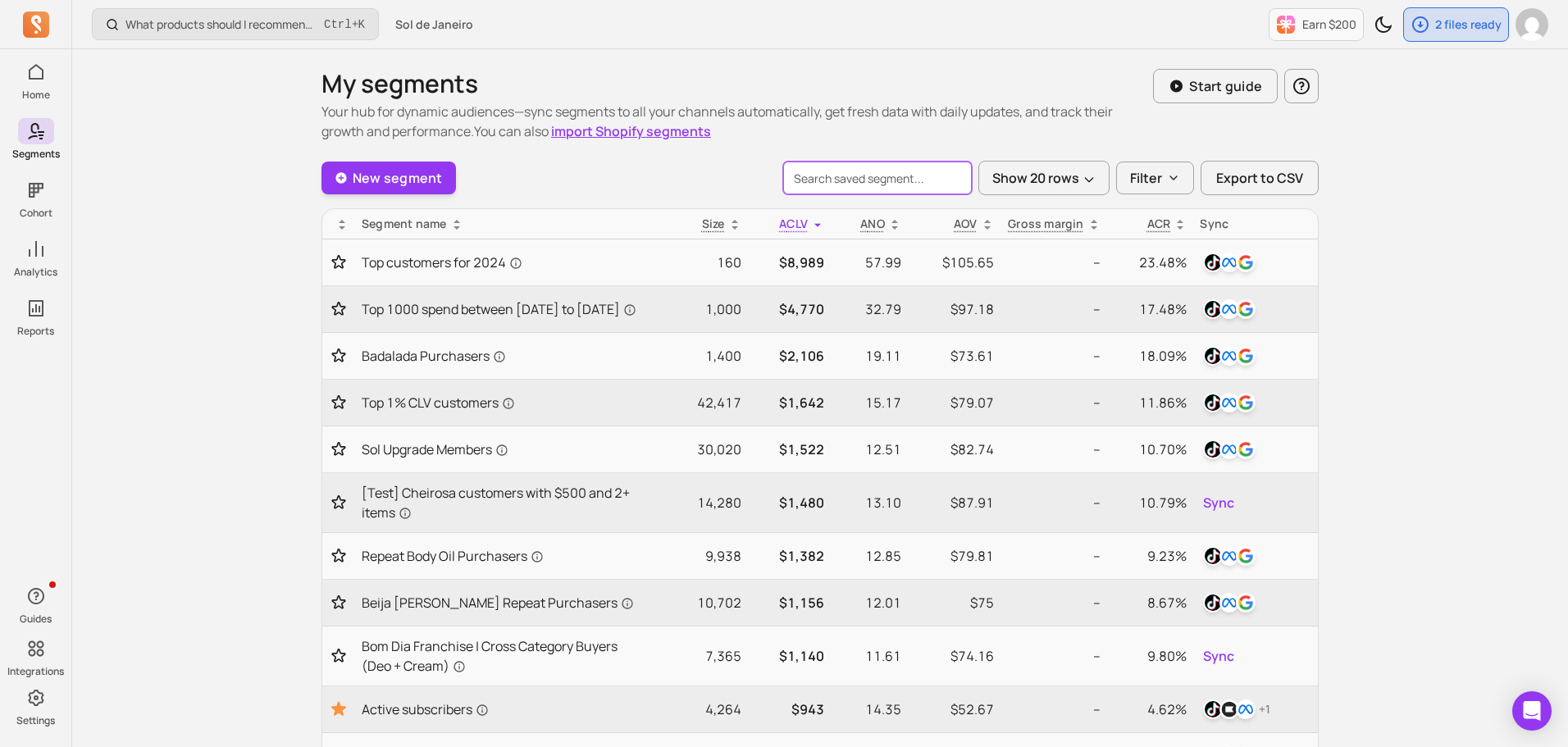
click at [849, 186] on input "search" at bounding box center [877, 177] width 188 height 33
click at [1139, 183] on p "Filter" at bounding box center [1146, 178] width 32 height 20
click at [1141, 217] on input "Created by me (3)" at bounding box center [1139, 222] width 16 height 16
checkbox input "true"
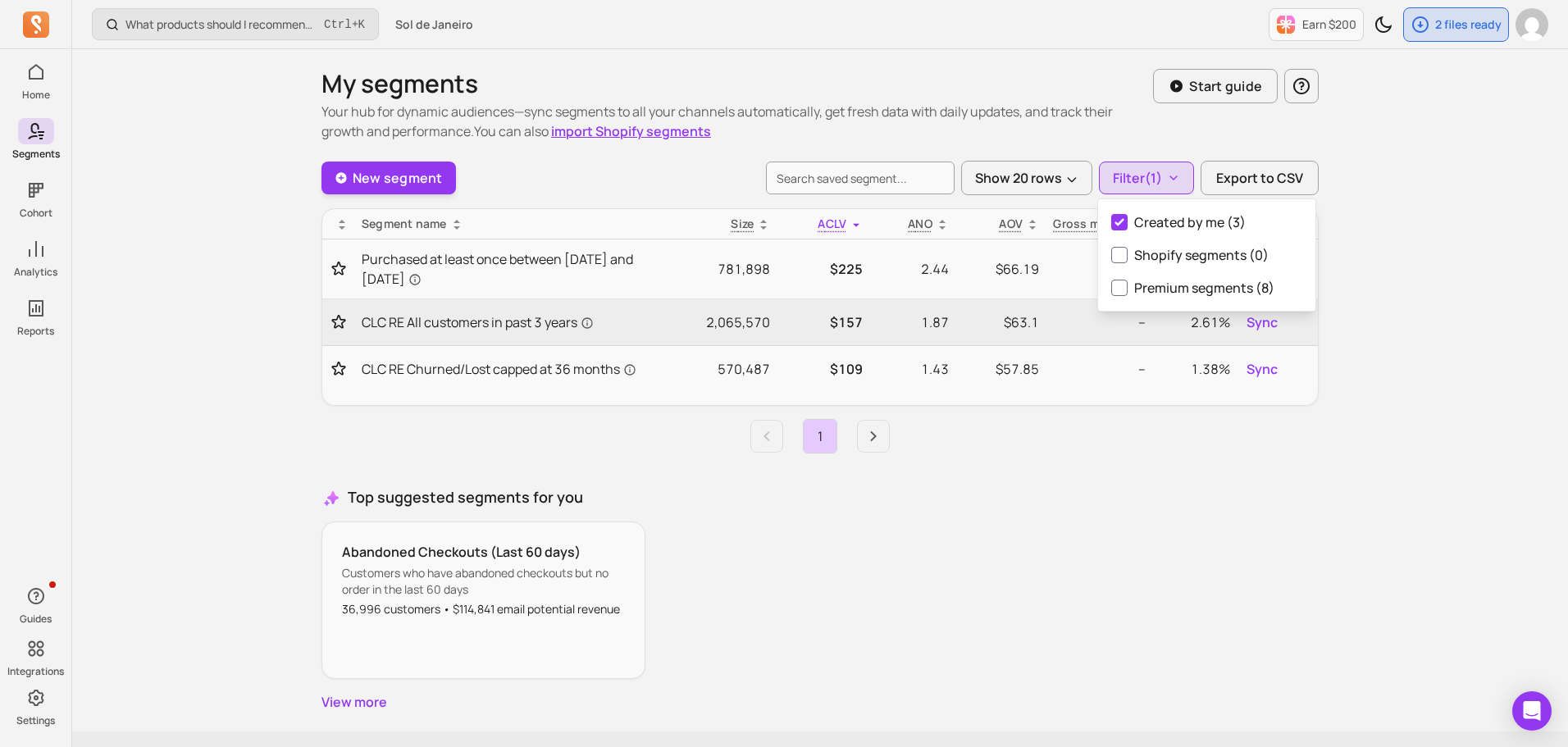
click at [1035, 566] on div "Abandoned Checkouts (Last 60 days) Customers who have abandoned checkouts but n…" at bounding box center [820, 601] width 998 height 157
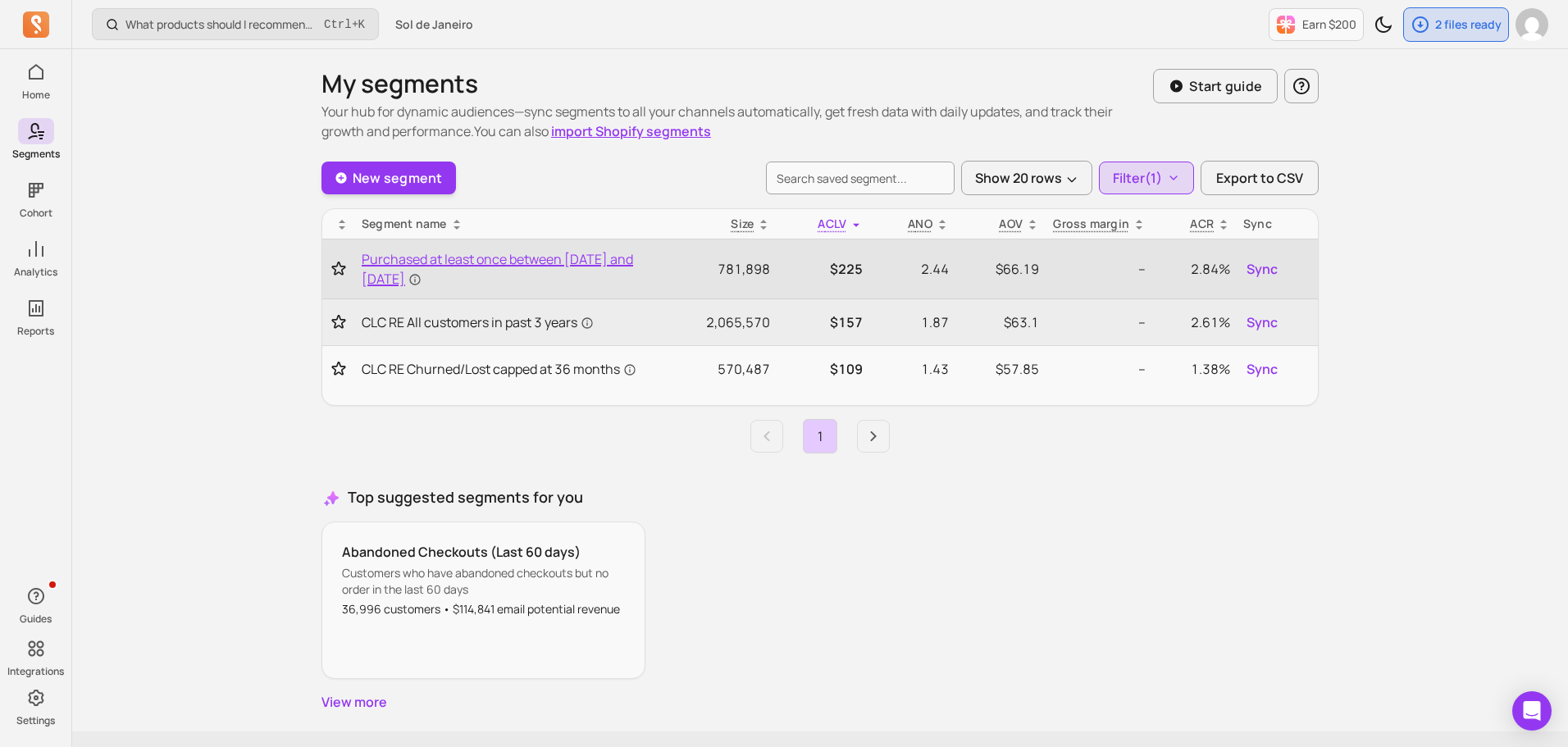
click at [408, 263] on span "Purchased at least once between [DATE] and [DATE]" at bounding box center [504, 269] width 286 height 40
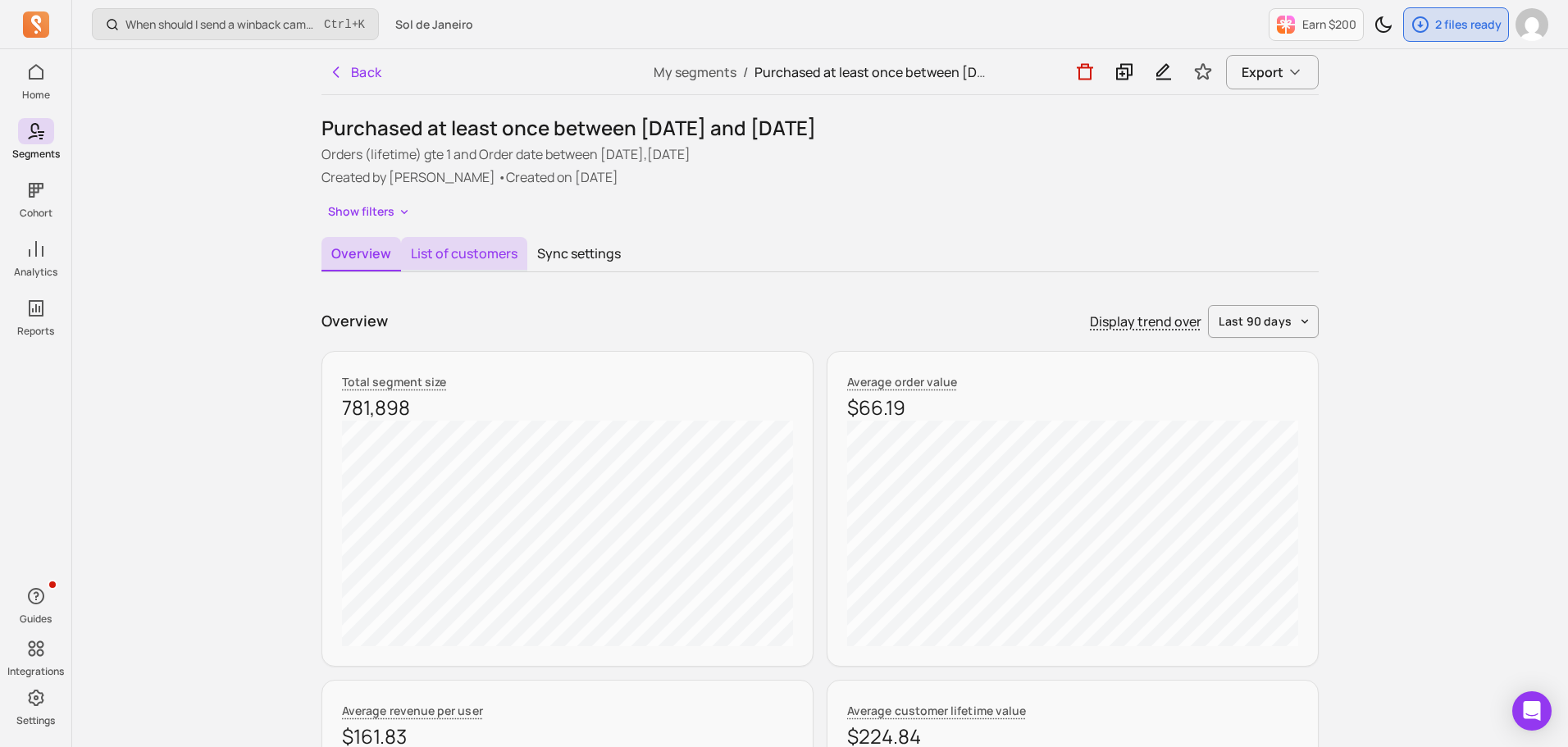
click at [420, 262] on button "List of customers" at bounding box center [464, 254] width 126 height 35
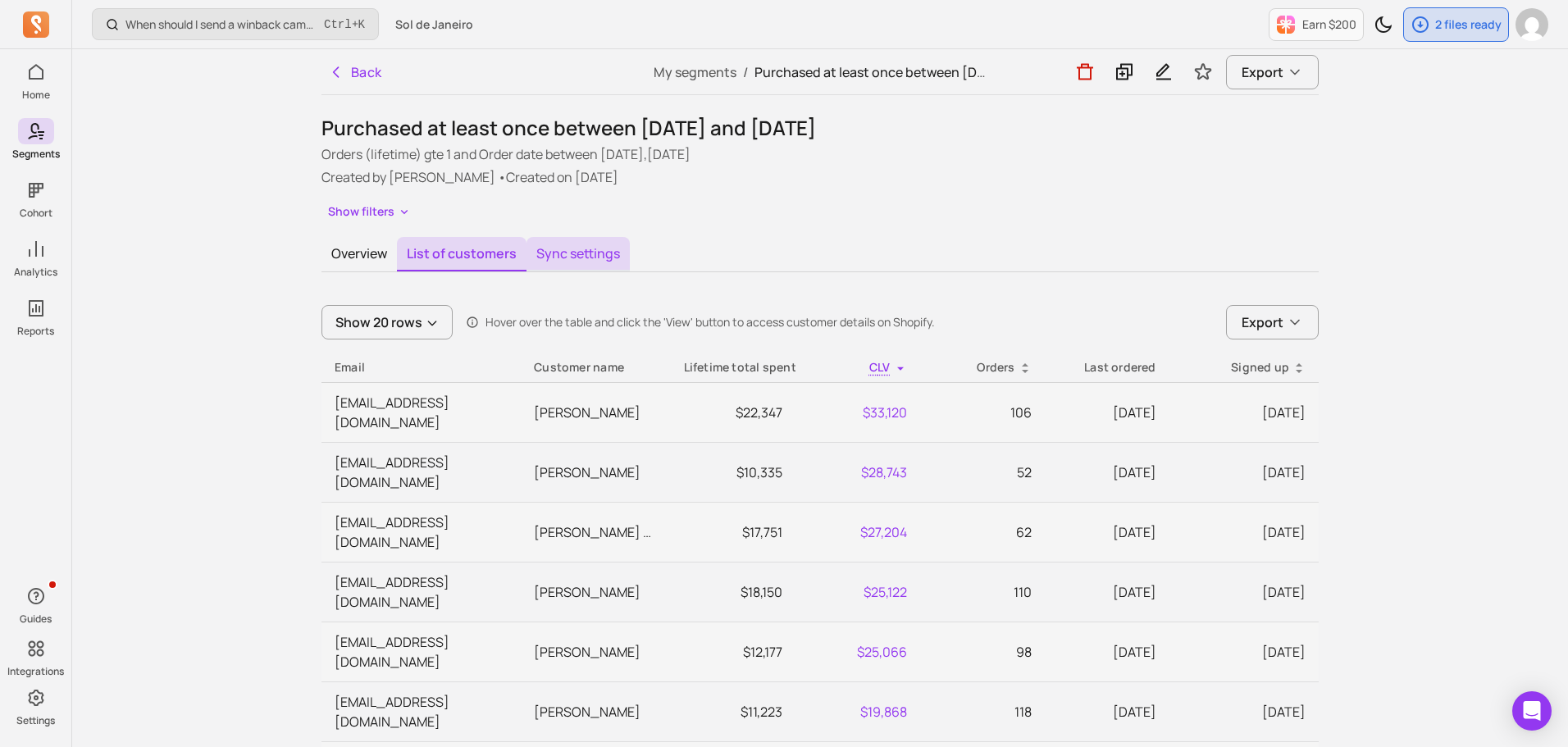
click at [605, 258] on button "Sync settings" at bounding box center [578, 254] width 104 height 35
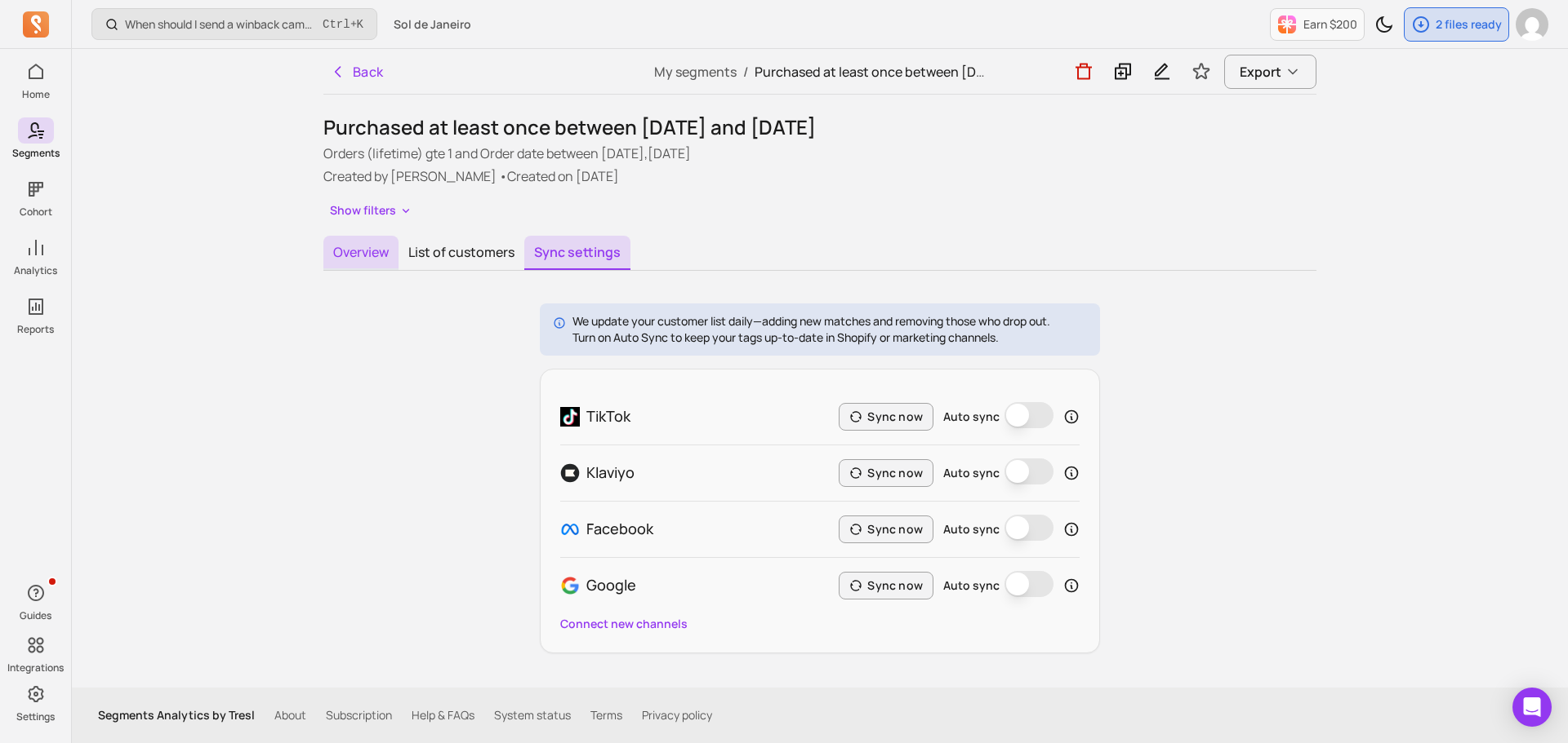
click at [381, 250] on button "Overview" at bounding box center [361, 253] width 75 height 35
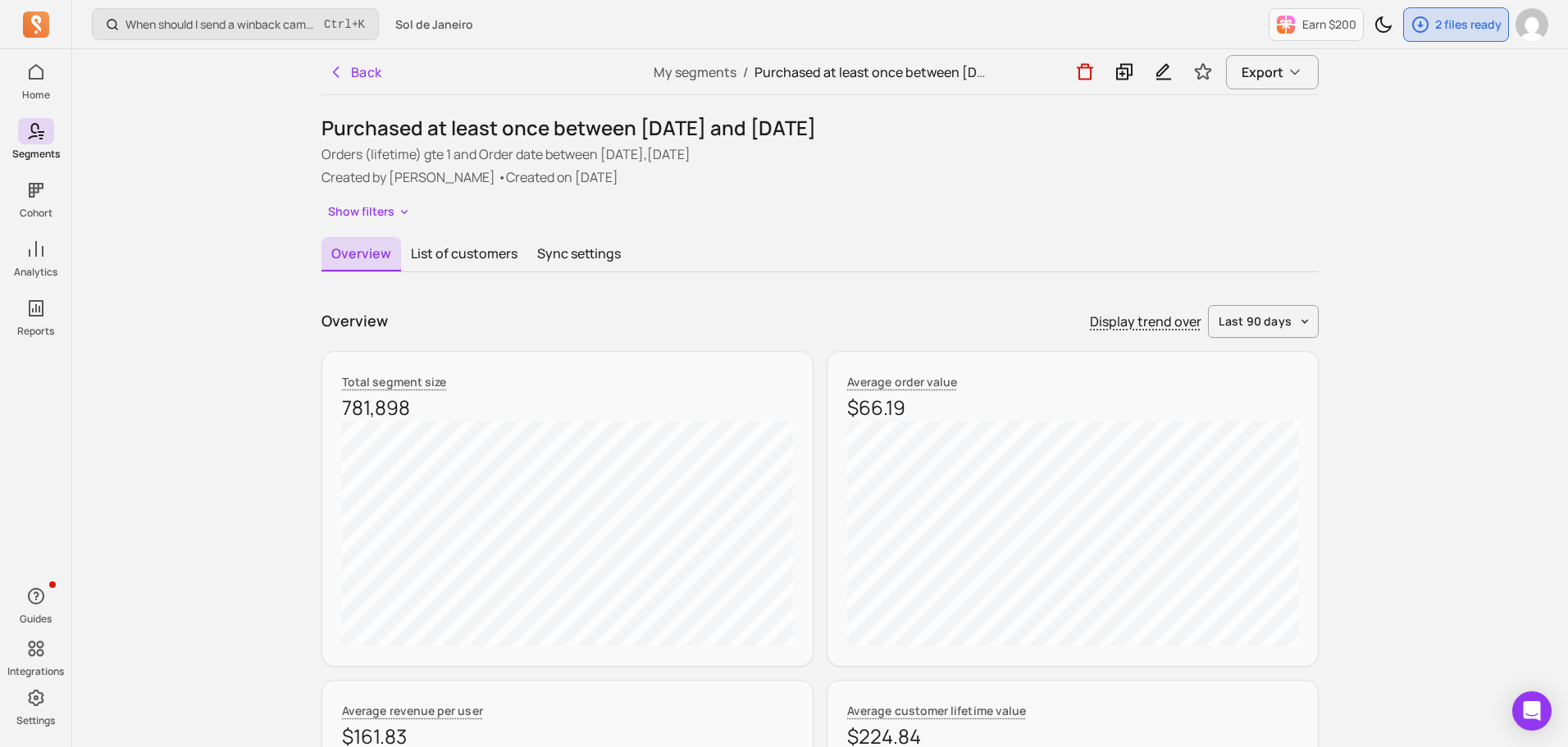
click at [360, 247] on button "Overview" at bounding box center [361, 254] width 80 height 35
click at [1131, 73] on icon at bounding box center [1124, 72] width 20 height 21
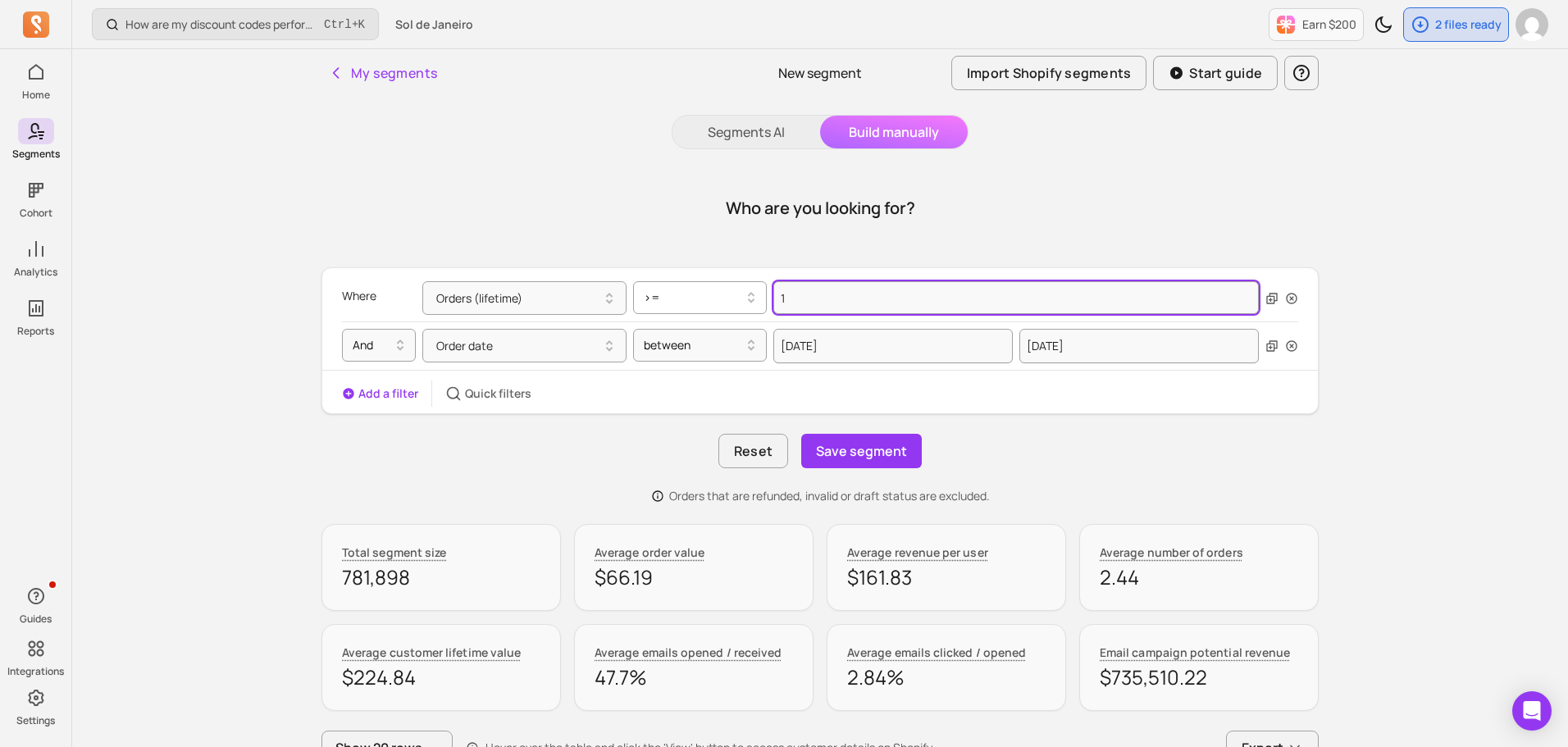
drag, startPoint x: 816, startPoint y: 297, endPoint x: 753, endPoint y: 291, distance: 63.3
click at [753, 291] on div "Orders (lifetime) >= 1" at bounding box center [840, 299] width 836 height 34
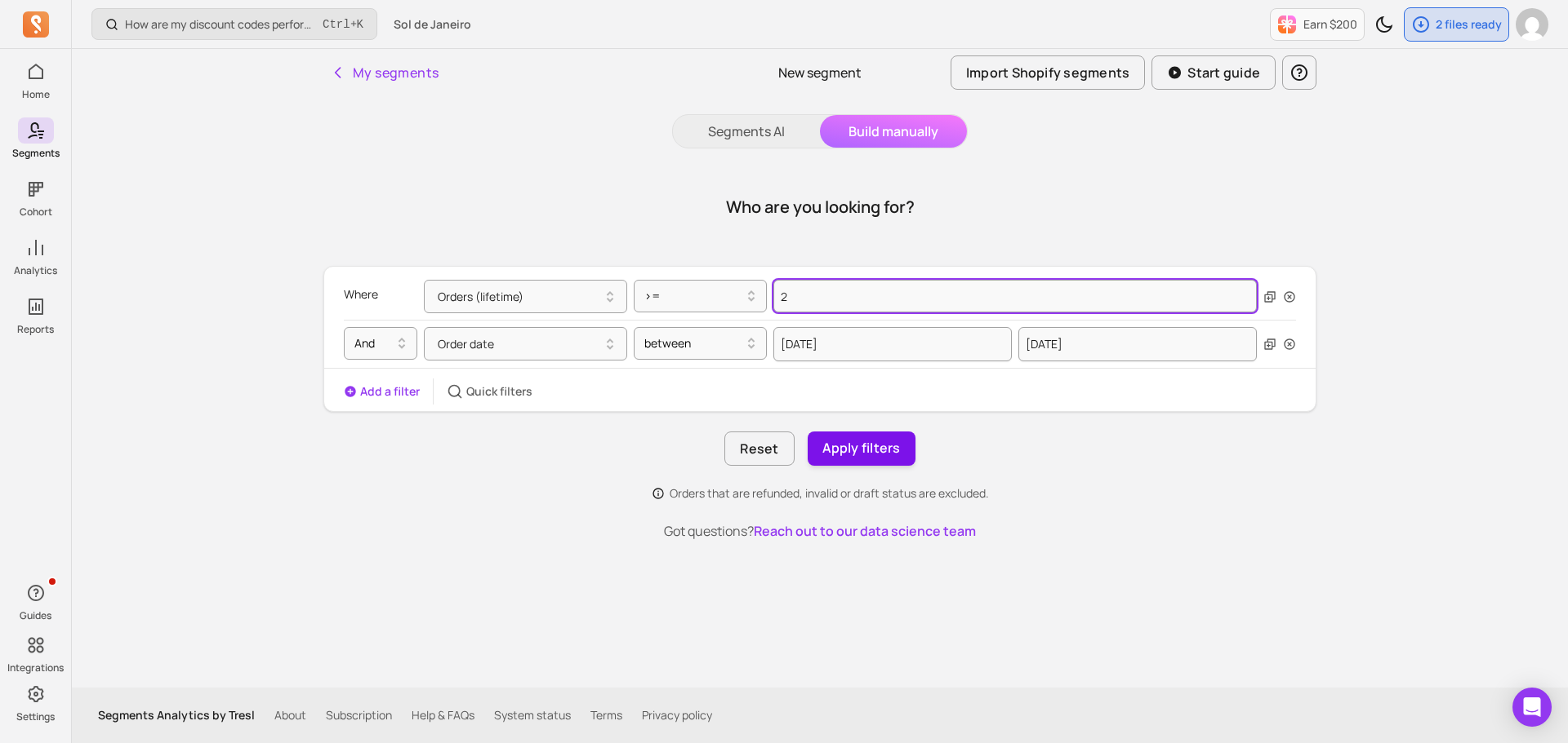
type input "2"
click at [865, 451] on button "Apply filters" at bounding box center [861, 449] width 108 height 35
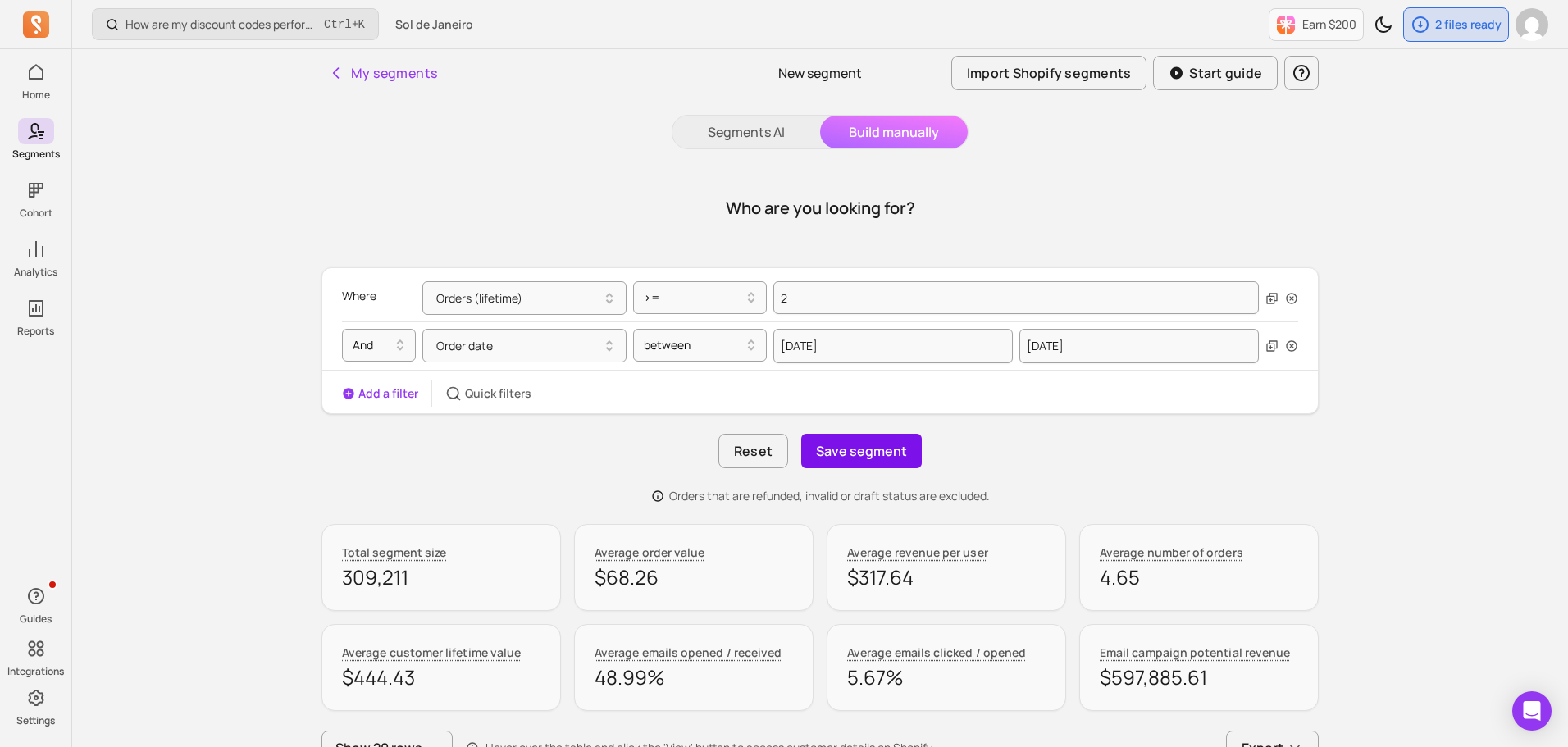
click at [836, 460] on button "Save segment" at bounding box center [861, 451] width 120 height 35
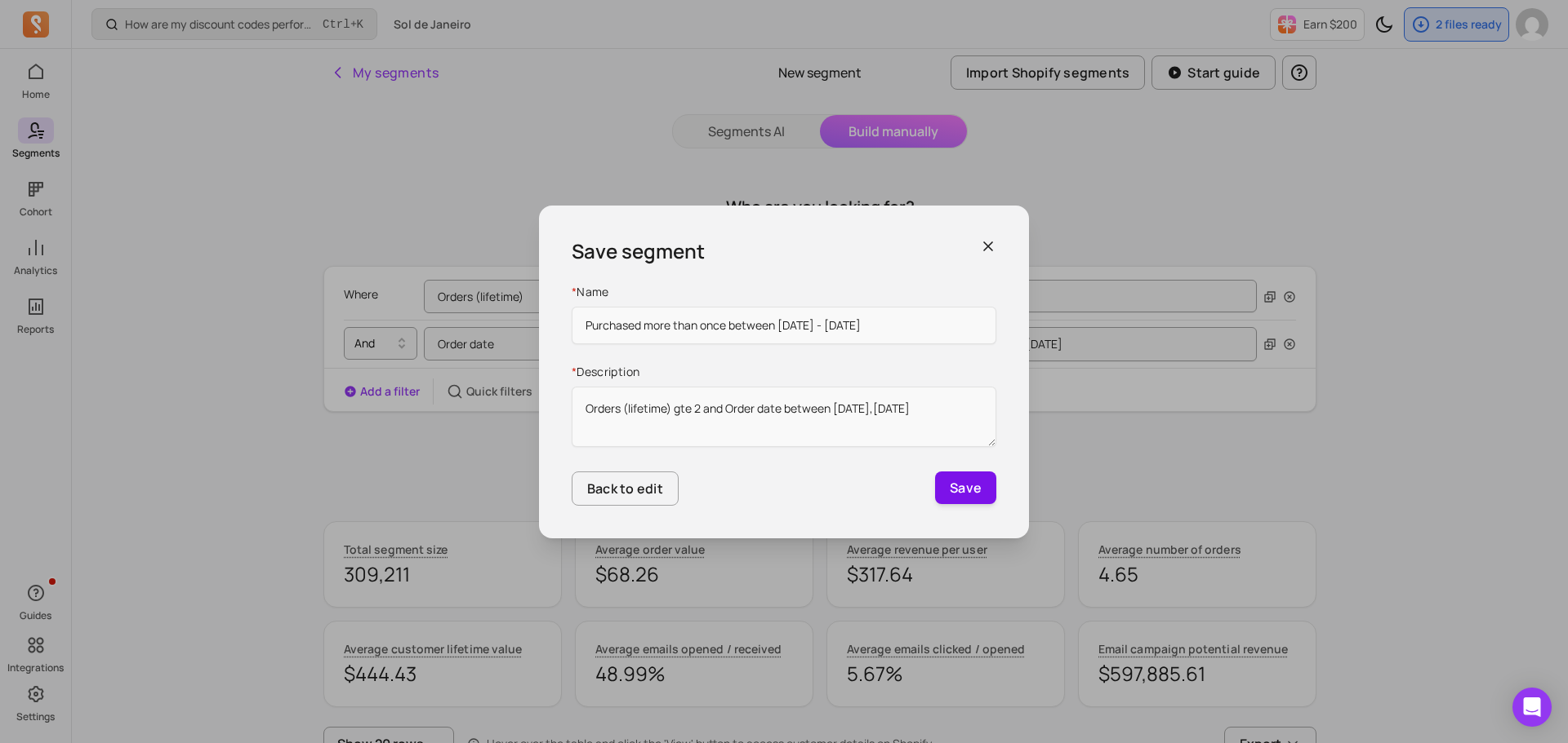
type input "Purchased more than once between [DATE] - [DATE]"
click at [952, 484] on button "Save" at bounding box center [965, 487] width 61 height 33
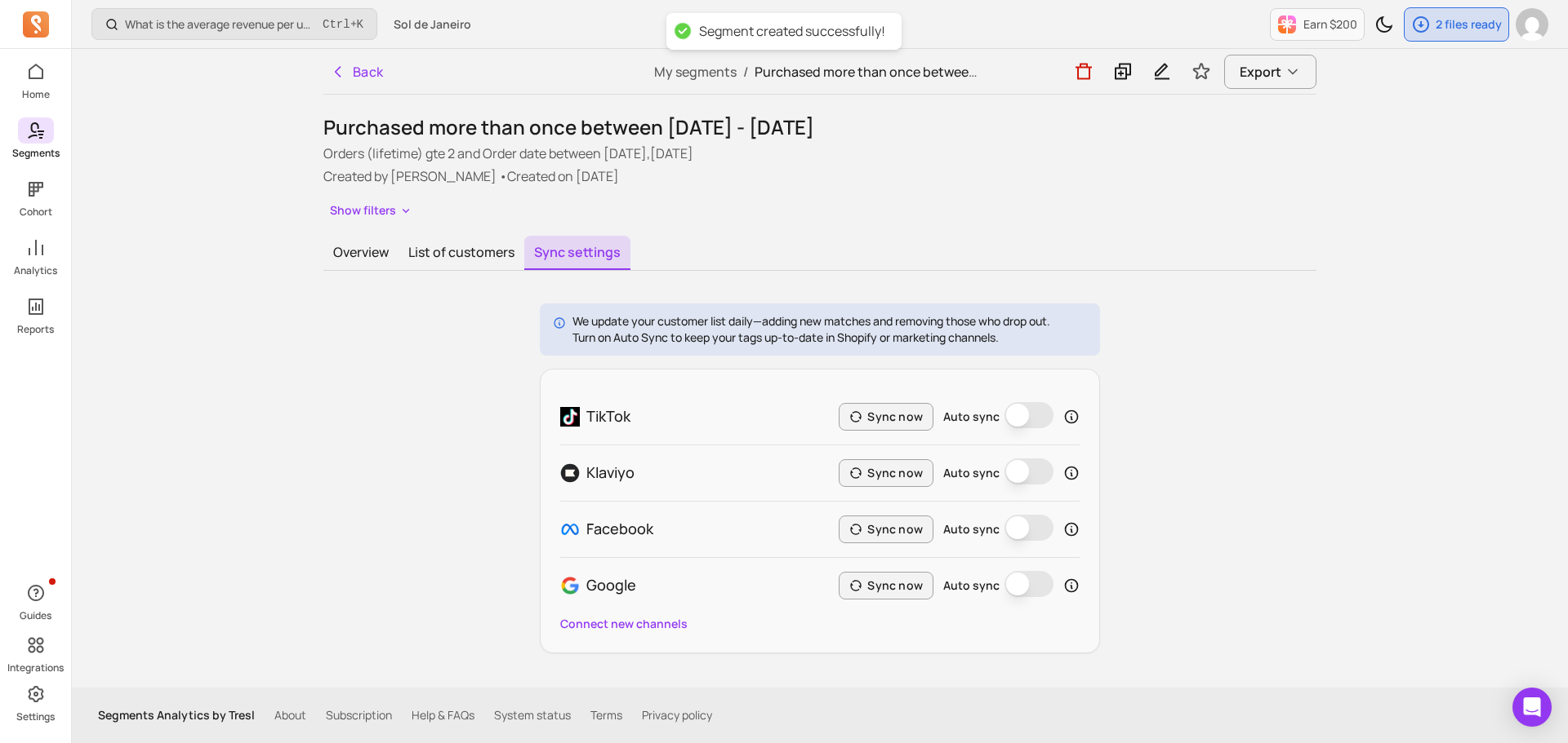
click at [28, 133] on icon at bounding box center [36, 131] width 20 height 20
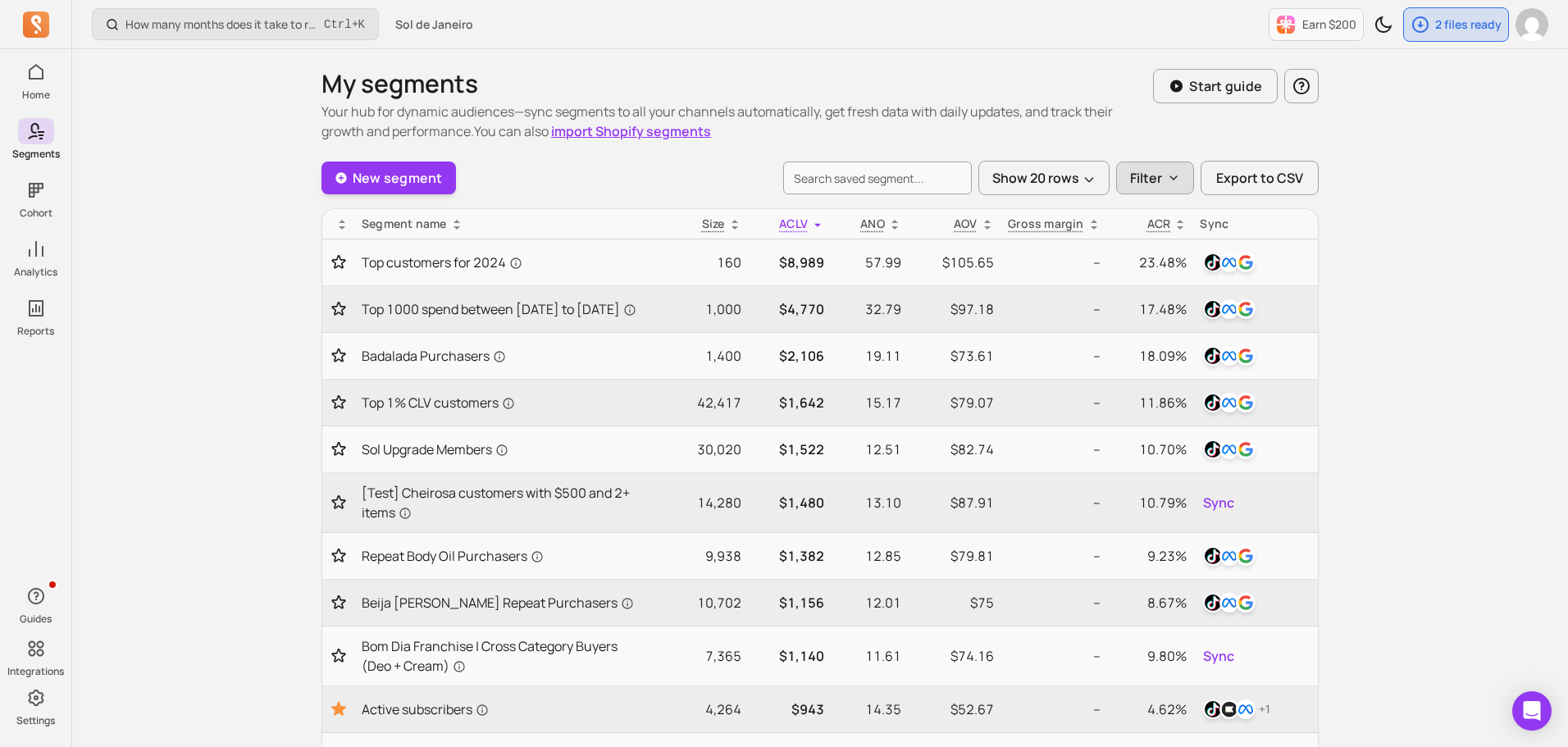
click at [1166, 181] on button "Filter" at bounding box center [1155, 177] width 78 height 33
click at [1164, 228] on label "Created by me (4)" at bounding box center [1227, 222] width 217 height 33
click at [1147, 228] on input "Created by me (4)" at bounding box center [1139, 222] width 16 height 16
checkbox input "true"
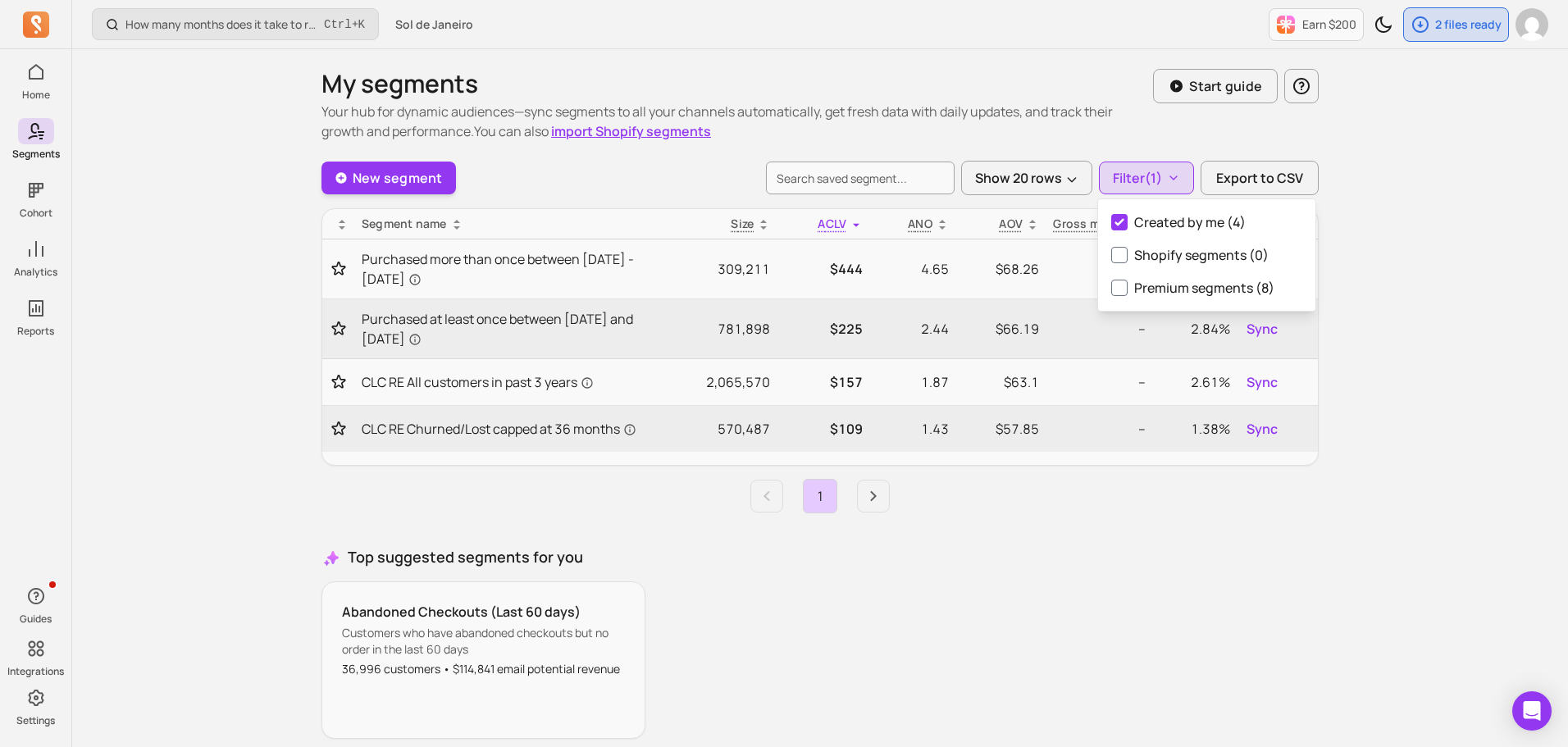
click at [1119, 627] on div "Abandoned Checkouts (Last 60 days) Customers who have abandoned checkouts but n…" at bounding box center [820, 660] width 998 height 157
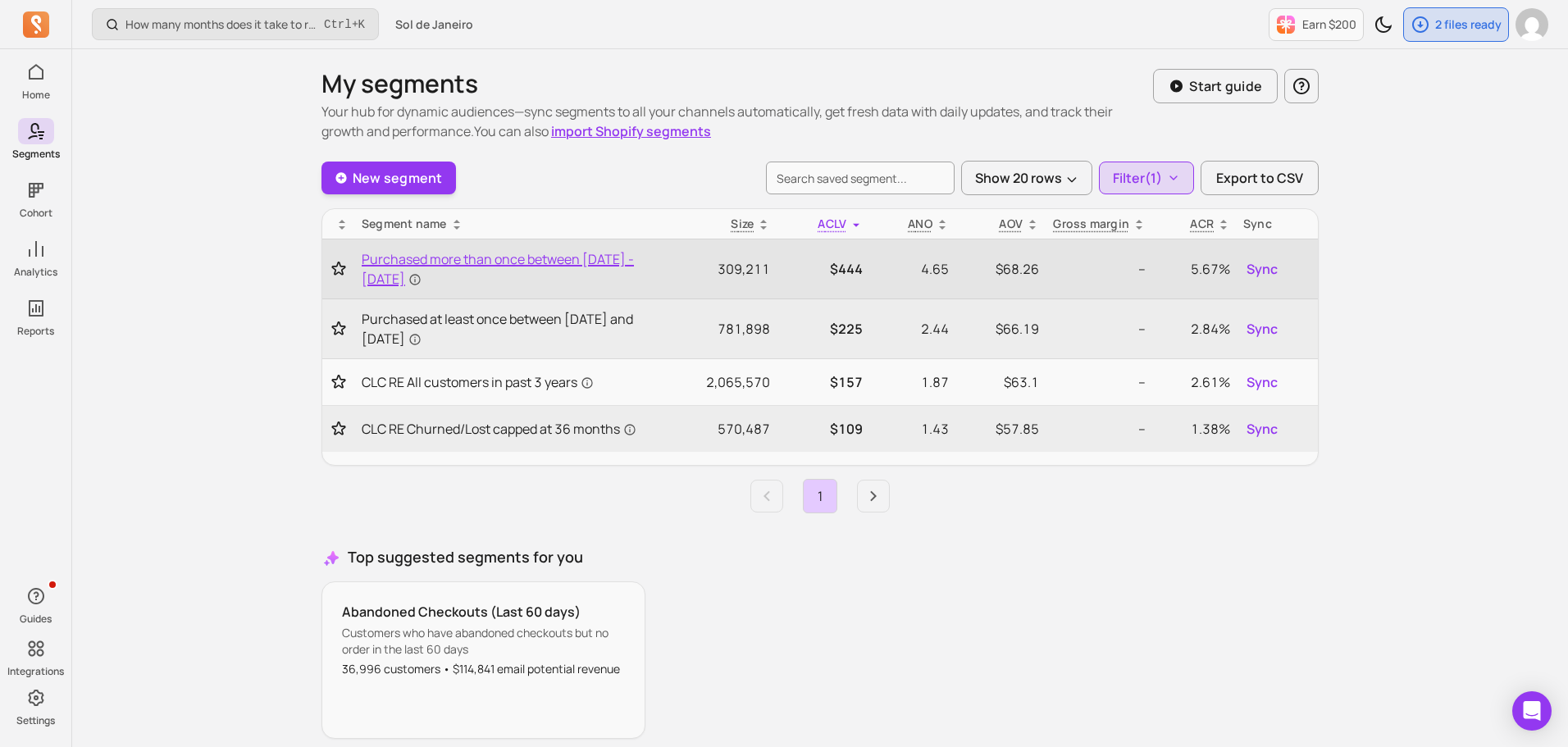
click at [524, 255] on span "Purchased more than once between [DATE] - [DATE]" at bounding box center [504, 269] width 286 height 40
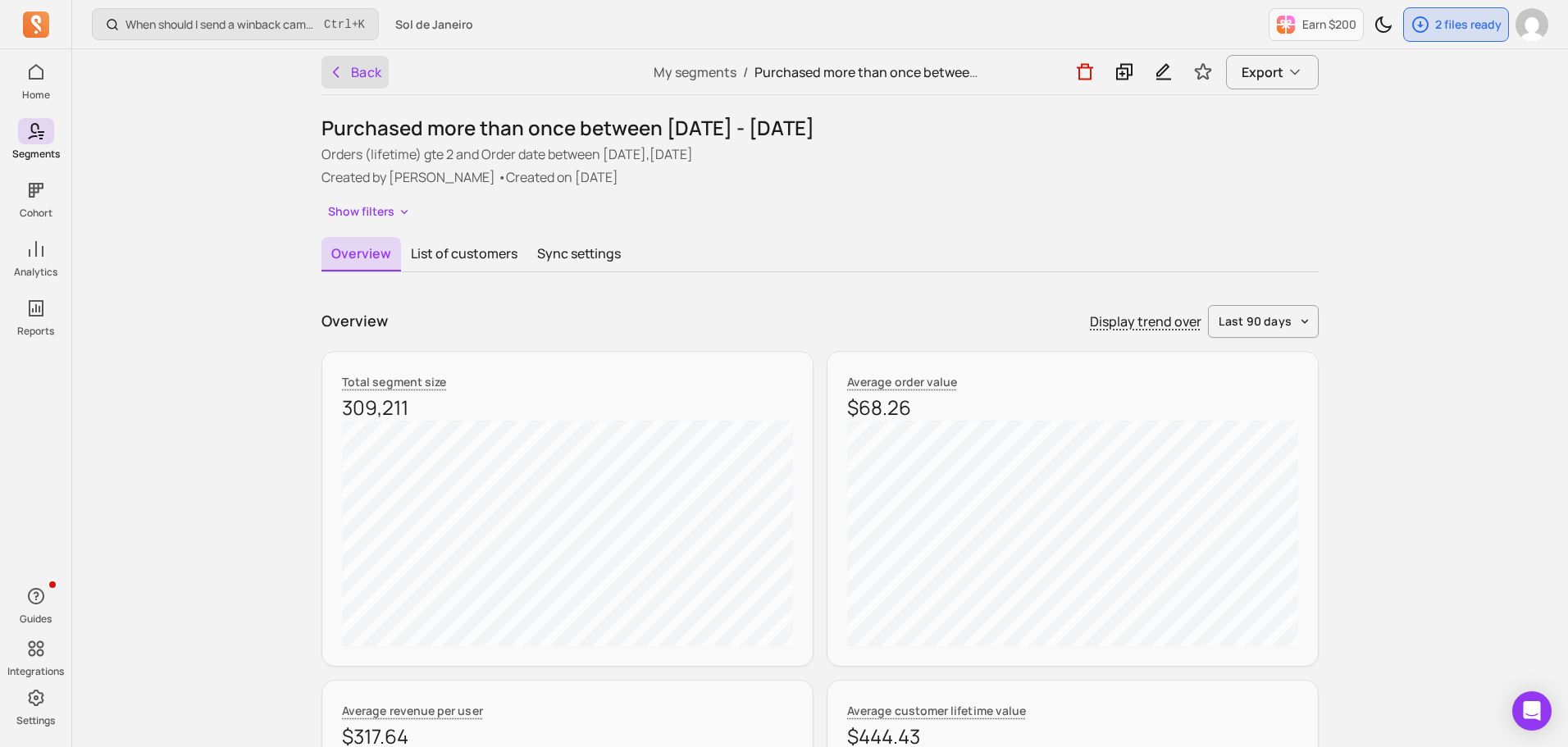
click at [362, 59] on button "Back" at bounding box center [355, 72] width 68 height 33
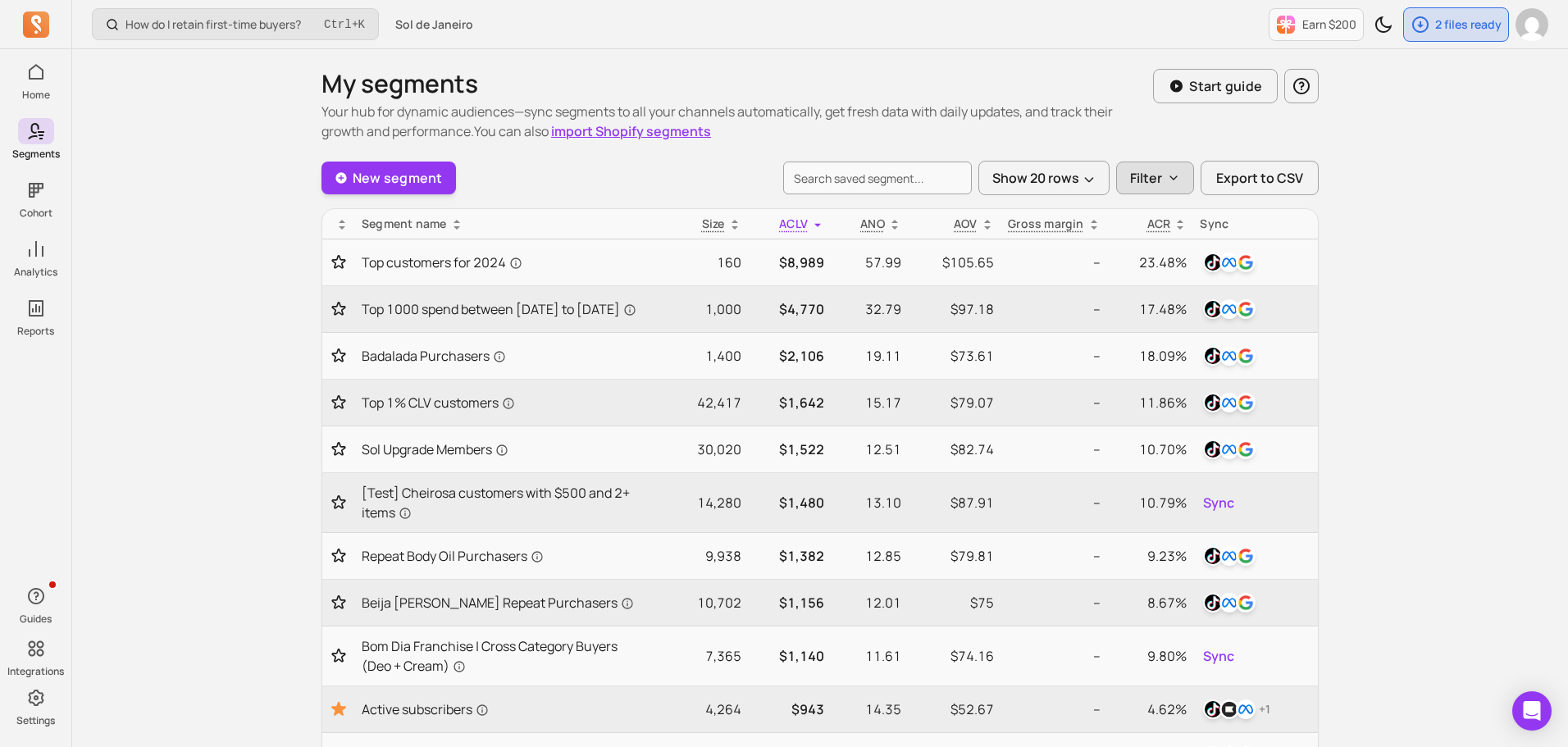
click at [1175, 179] on icon "button" at bounding box center [1173, 177] width 7 height 3
click at [1172, 221] on label "Created by me (4)" at bounding box center [1227, 222] width 217 height 33
click at [1147, 221] on input "Created by me (4)" at bounding box center [1139, 222] width 16 height 16
checkbox input "true"
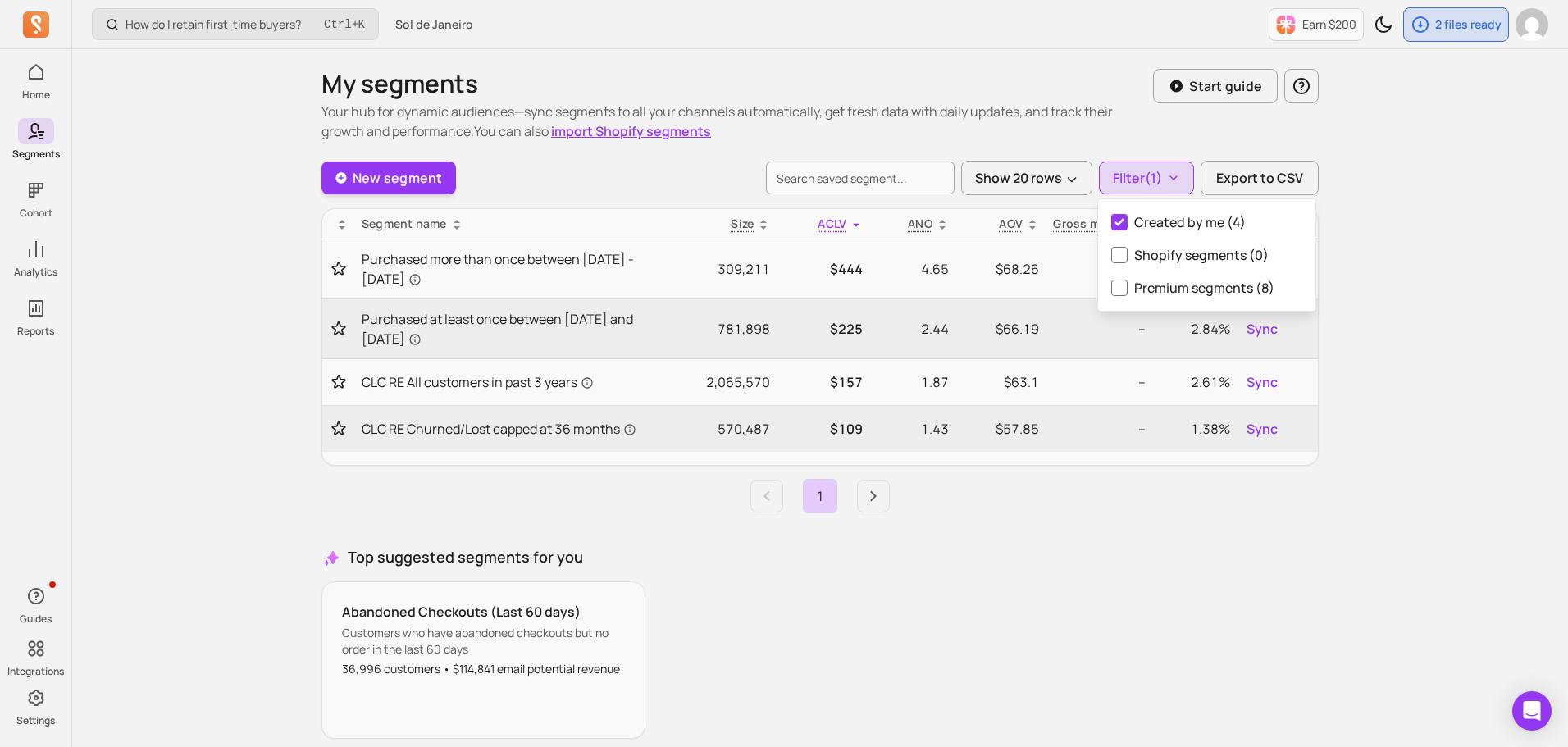
click at [1060, 578] on div "Top suggested segments for you Abandoned Checkouts (Last 60 days) Customers who…" at bounding box center [820, 659] width 998 height 226
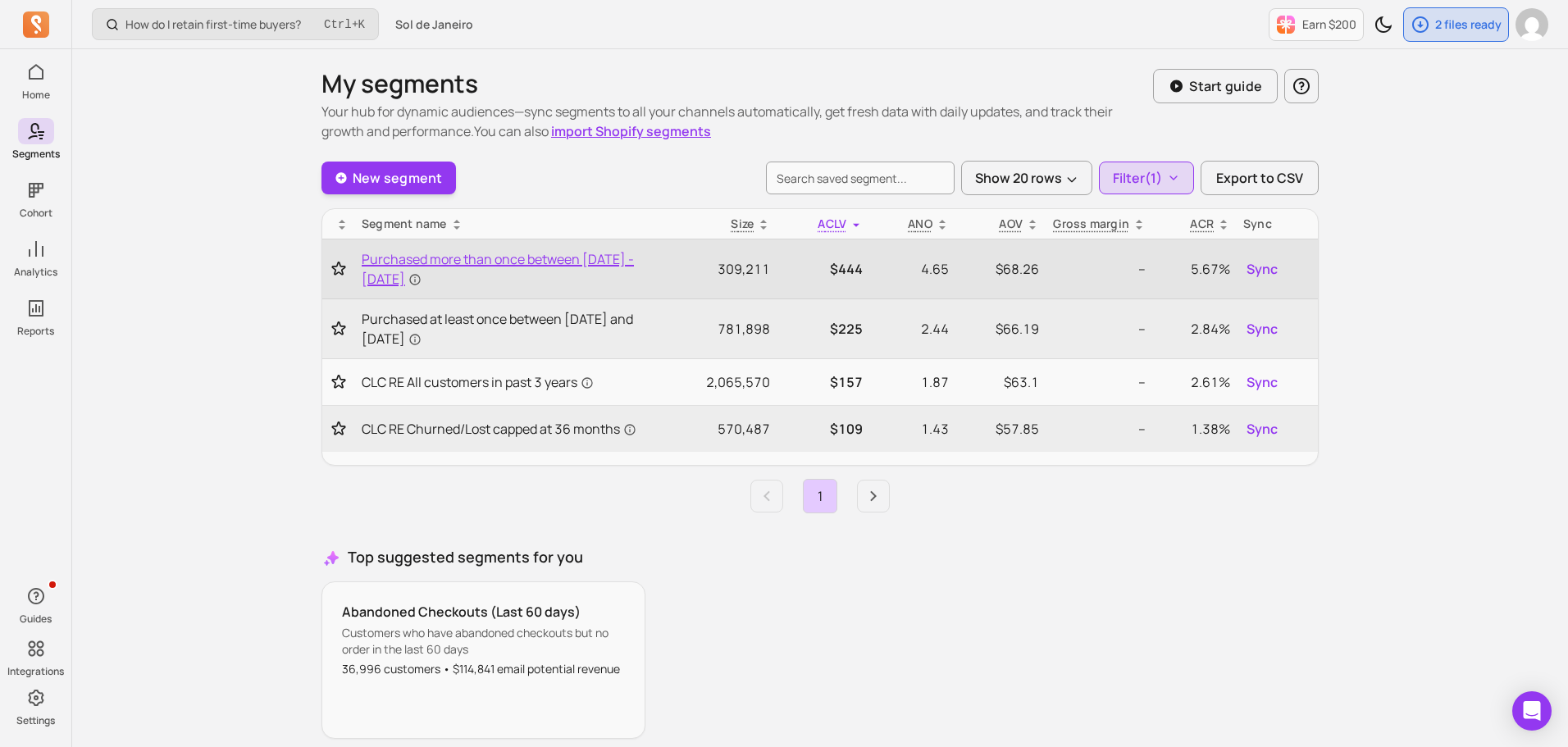
click at [628, 267] on span "Purchased more than once between [DATE] - [DATE]" at bounding box center [504, 269] width 286 height 40
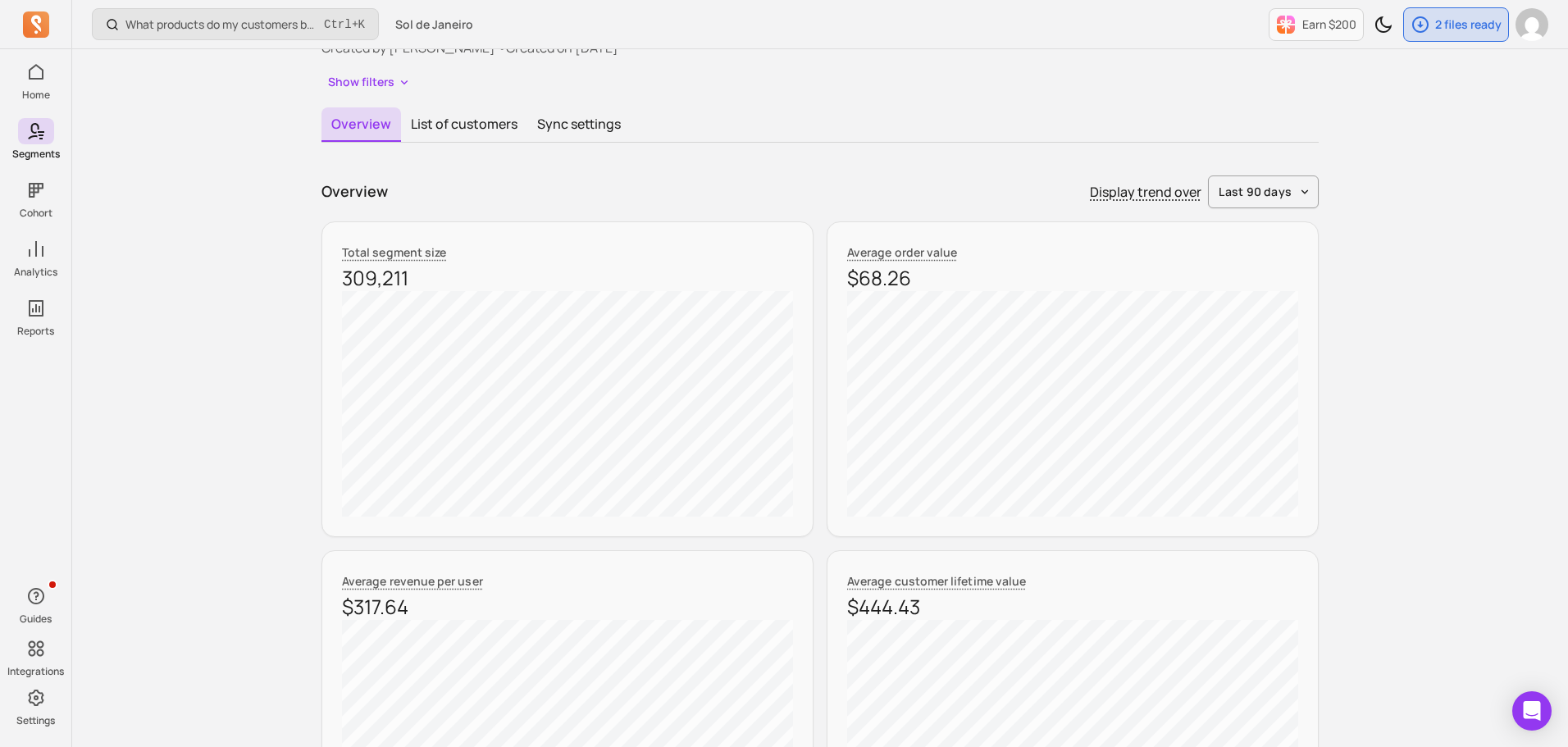
scroll to position [164, 0]
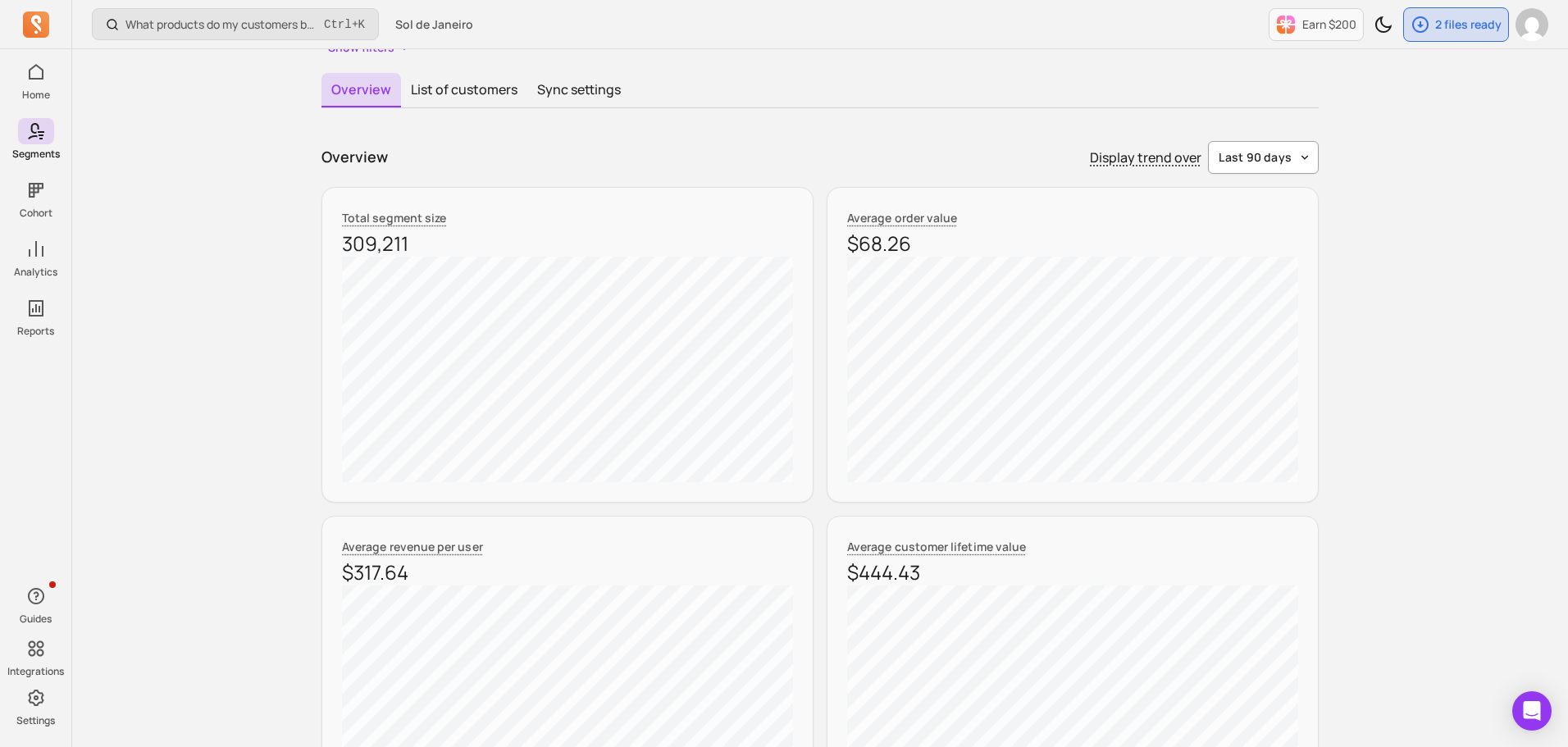
click at [1300, 165] on button "last 90 days" at bounding box center [1262, 157] width 111 height 33
click at [1274, 285] on span "last 365 days" at bounding box center [1265, 284] width 73 height 16
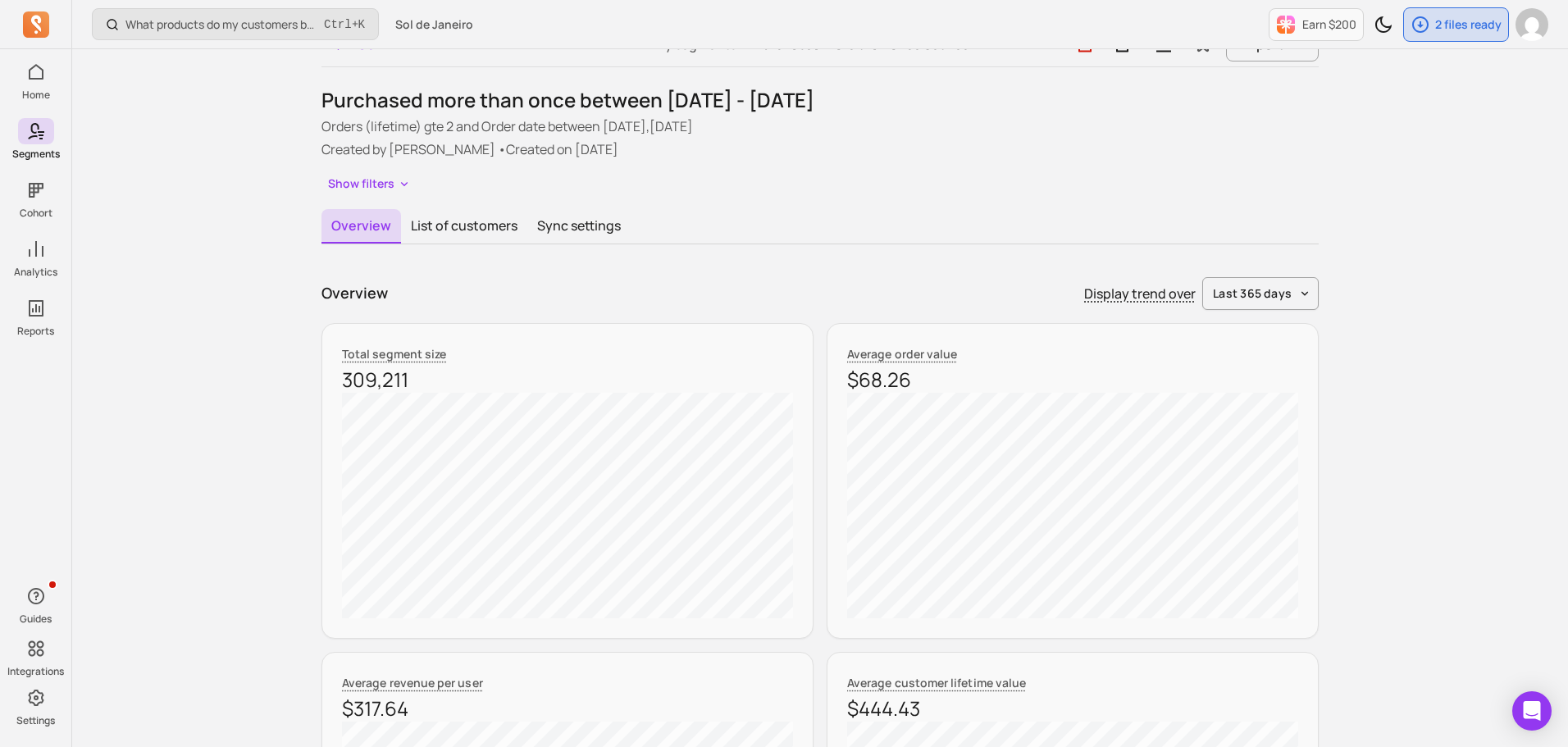
scroll to position [0, 0]
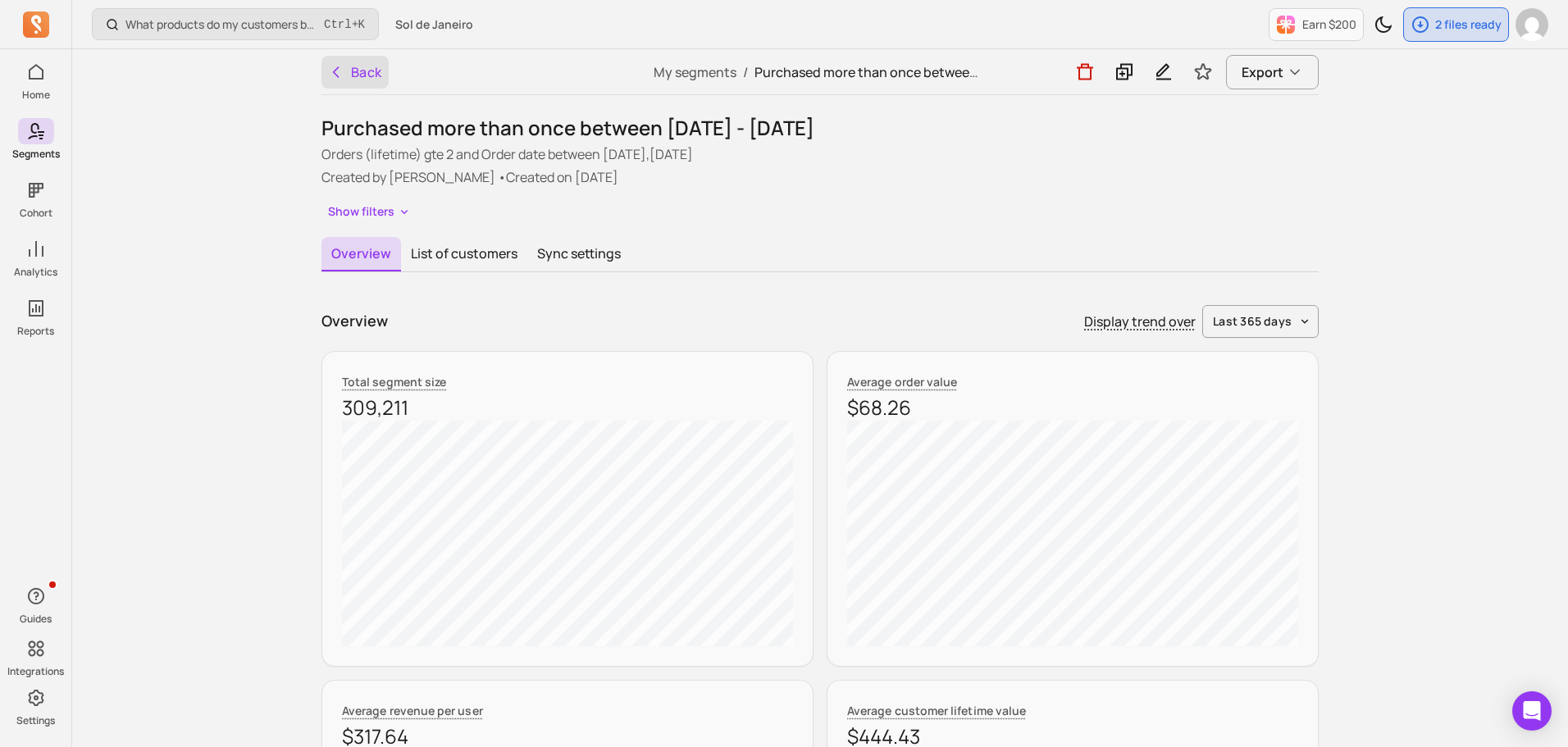
click at [379, 72] on button "Back" at bounding box center [355, 72] width 68 height 33
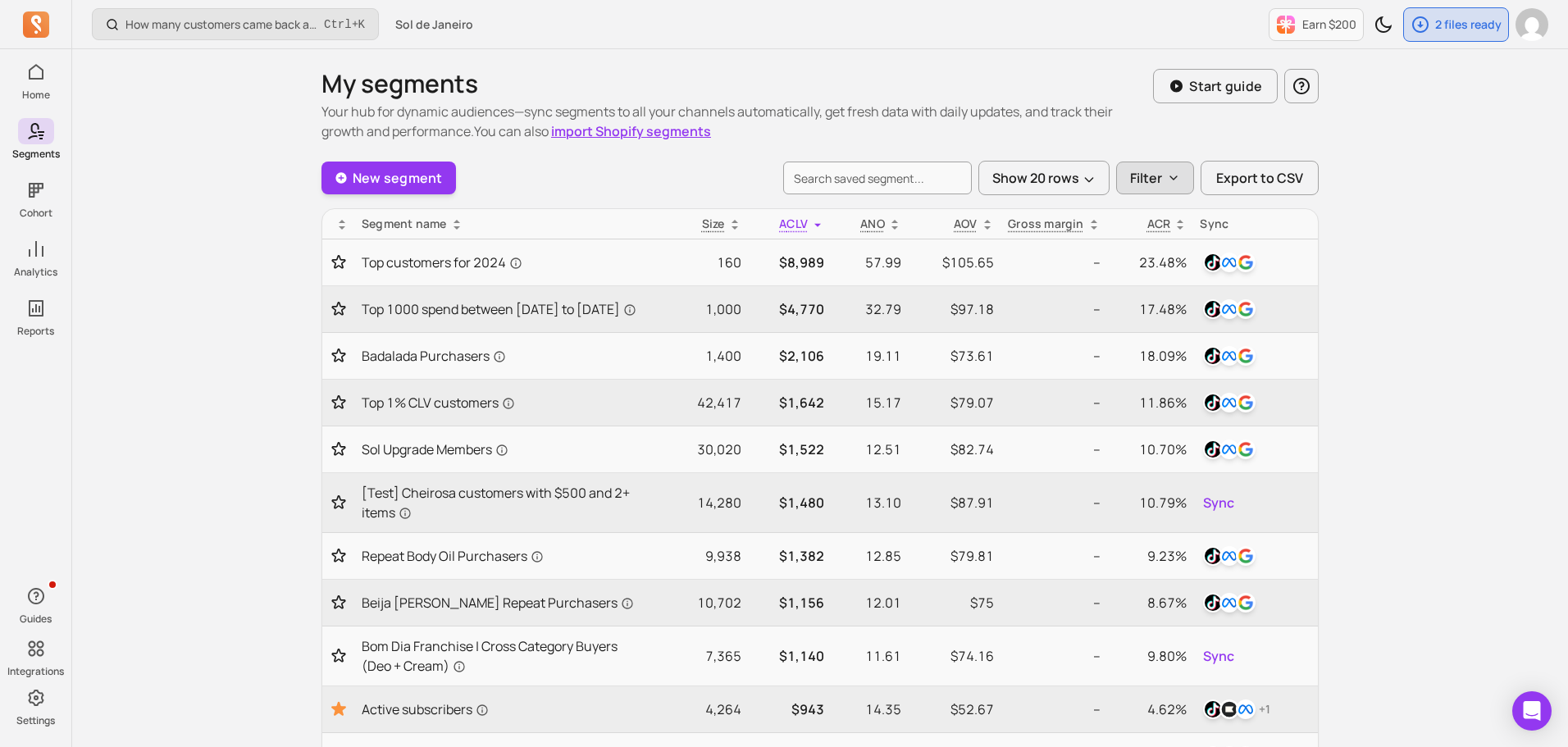
click at [1180, 173] on icon "button" at bounding box center [1173, 177] width 13 height 13
click at [1177, 217] on label "Created by me (4)" at bounding box center [1227, 222] width 217 height 33
click at [1147, 217] on input "Created by me (4)" at bounding box center [1139, 222] width 16 height 16
checkbox input "true"
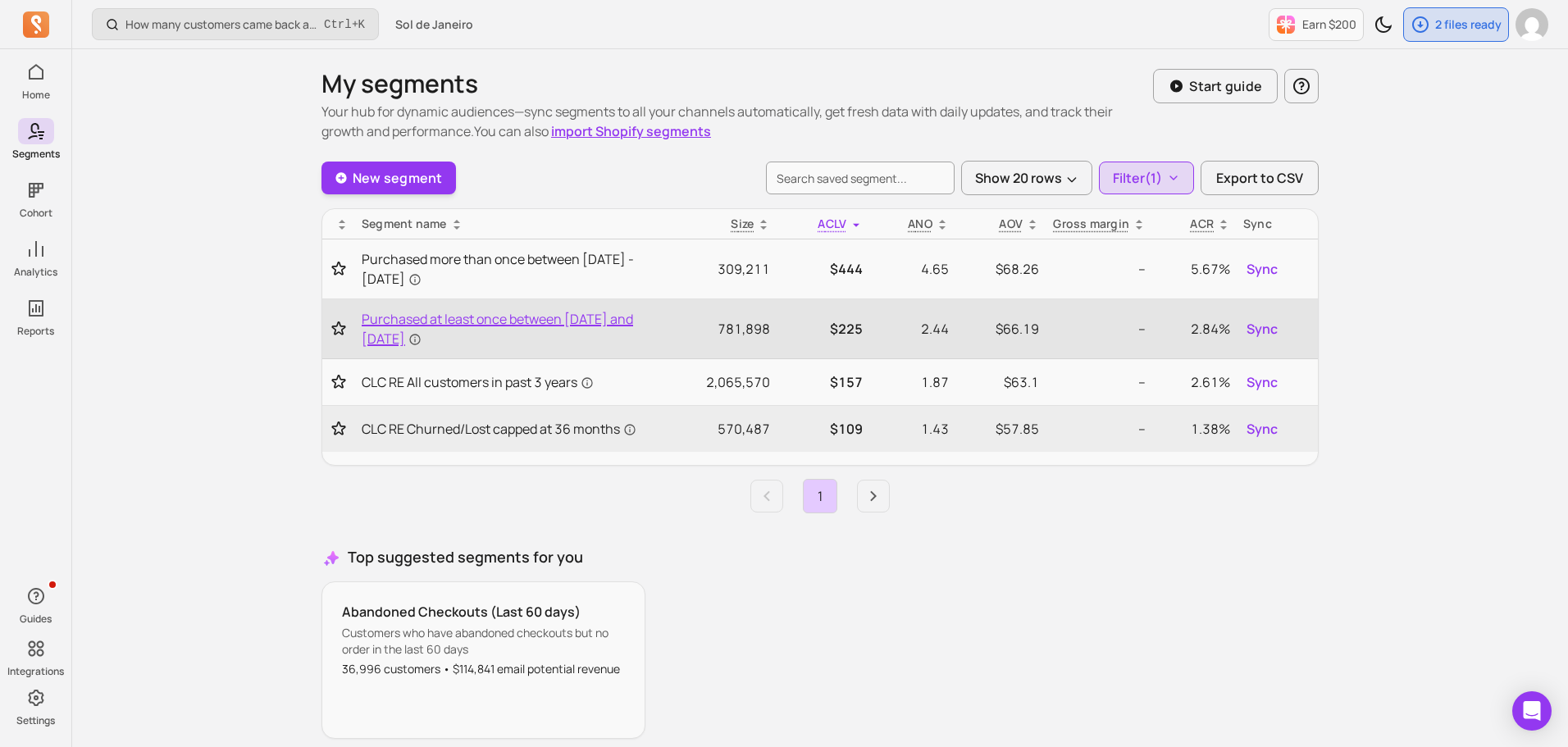
click at [559, 314] on span "Purchased at least once between [DATE] and [DATE]" at bounding box center [504, 330] width 286 height 40
